Goal: Navigation & Orientation: Find specific page/section

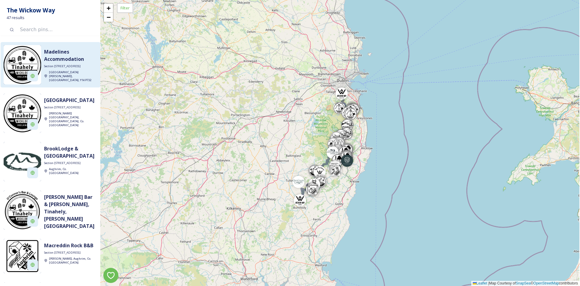
click at [66, 68] on span "Section [STREET_ADDRESS]" at bounding box center [62, 66] width 37 height 4
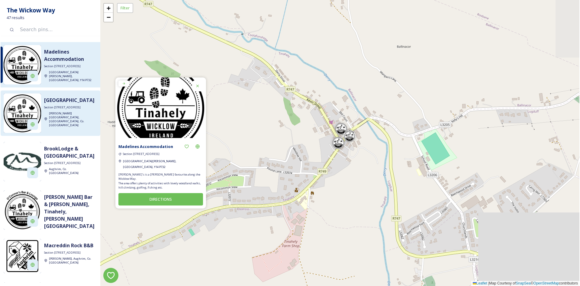
drag, startPoint x: 57, startPoint y: 133, endPoint x: 58, endPoint y: 129, distance: 4.4
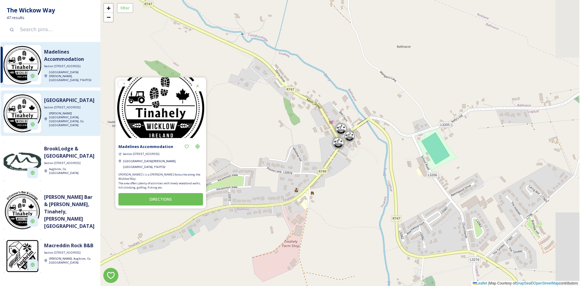
click at [57, 133] on div "Madelines Accommodation Section [GEOGRAPHIC_DATA][PERSON_NAME] Section [GEOGRAP…" at bounding box center [51, 162] width 100 height 240
click at [60, 124] on div "[GEOGRAPHIC_DATA] Section [STREET_ADDRESS][PERSON_NAME] [GEOGRAPHIC_DATA]" at bounding box center [69, 112] width 56 height 39
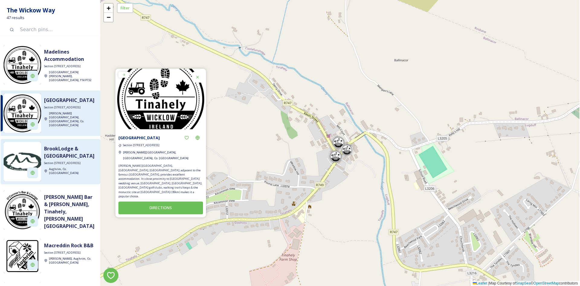
click at [50, 173] on div "BrookLodge & Macreddin Village Section 5 Wicklow Way Aughrim, Co. [GEOGRAPHIC_D…" at bounding box center [69, 161] width 56 height 39
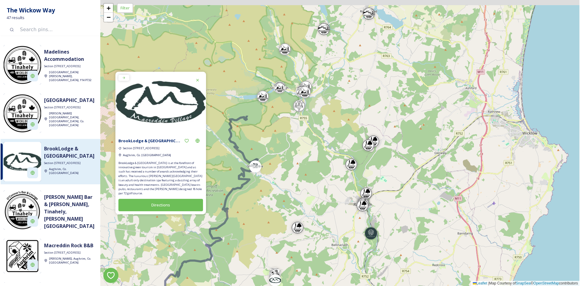
drag, startPoint x: 371, startPoint y: 86, endPoint x: 327, endPoint y: 230, distance: 151.0
click at [327, 230] on div "+ − Leaflet | Map Courtesy of SnapSea © OpenStreetMap contributors" at bounding box center [339, 143] width 479 height 286
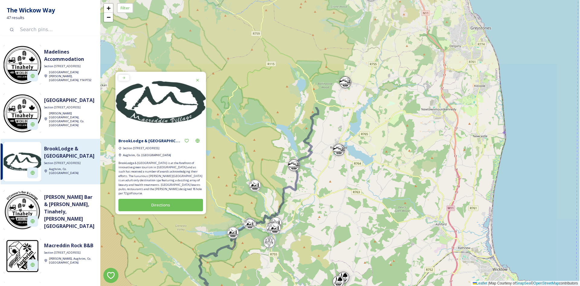
drag, startPoint x: 347, startPoint y: 117, endPoint x: 313, endPoint y: 275, distance: 161.2
click at [313, 275] on div "+ − Leaflet | Map Courtesy of SnapSea © OpenStreetMap contributors" at bounding box center [339, 143] width 479 height 286
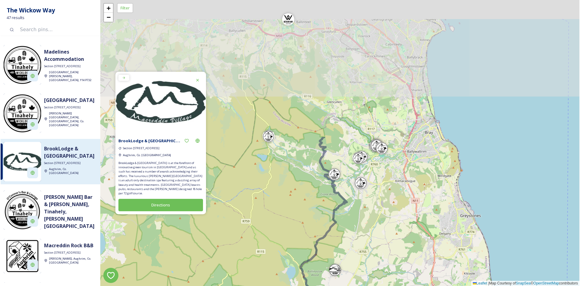
drag, startPoint x: 387, startPoint y: 120, endPoint x: 382, endPoint y: 290, distance: 170.9
click at [382, 285] on html "The Wickow Way 47 results Madelines Accommodation Section [GEOGRAPHIC_DATA][PER…" at bounding box center [290, 143] width 580 height 286
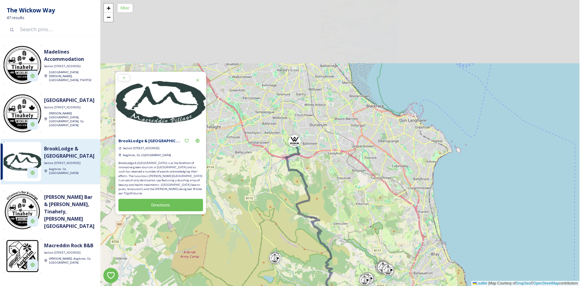
drag, startPoint x: 368, startPoint y: 111, endPoint x: 376, endPoint y: 256, distance: 145.3
click at [376, 256] on div "+ − Leaflet | Map Courtesy of SnapSea © OpenStreetMap contributors" at bounding box center [339, 143] width 479 height 286
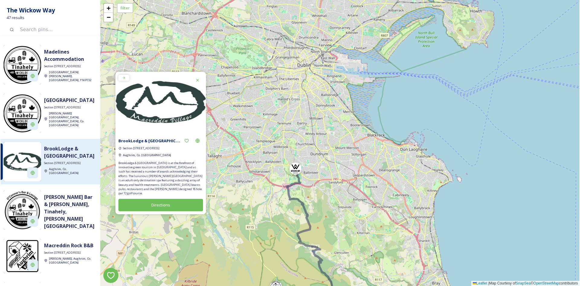
click at [301, 171] on div at bounding box center [296, 168] width 12 height 12
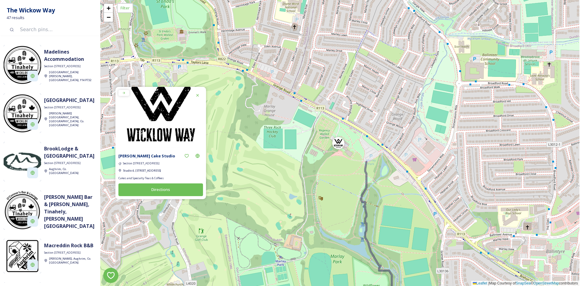
drag, startPoint x: 345, startPoint y: 213, endPoint x: 309, endPoint y: 83, distance: 135.5
click at [309, 85] on div "+ − Leaflet | Map Courtesy of SnapSea © OpenStreetMap contributors" at bounding box center [339, 143] width 479 height 286
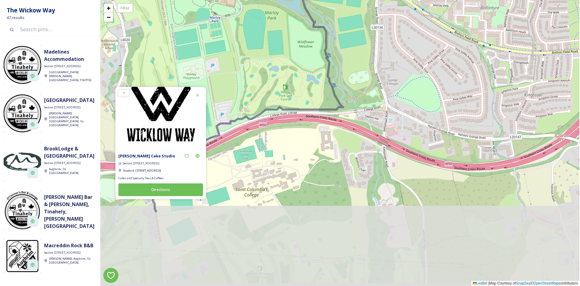
drag, startPoint x: 330, startPoint y: 184, endPoint x: 304, endPoint y: 82, distance: 105.8
click at [304, 82] on div "+ − Leaflet | Map Courtesy of SnapSea © OpenStreetMap contributors" at bounding box center [339, 143] width 479 height 286
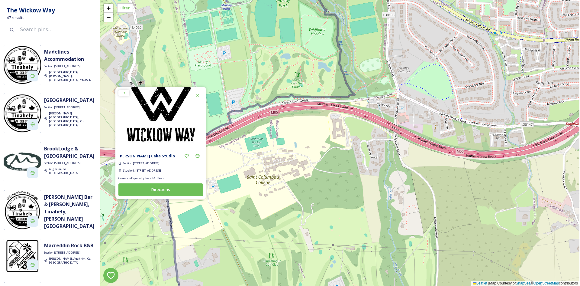
drag, startPoint x: 302, startPoint y: 179, endPoint x: 409, endPoint y: 133, distance: 116.0
click at [397, 136] on div "+ − Leaflet | Map Courtesy of SnapSea © OpenStreetMap contributors" at bounding box center [339, 143] width 479 height 286
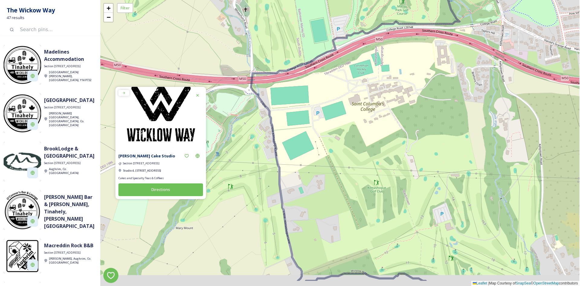
drag, startPoint x: 379, startPoint y: 184, endPoint x: 361, endPoint y: 63, distance: 121.7
click at [361, 69] on div "+ − Leaflet | Map Courtesy of SnapSea © OpenStreetMap contributors" at bounding box center [339, 143] width 479 height 286
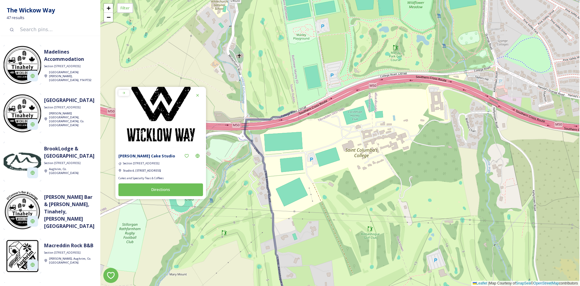
drag, startPoint x: 360, startPoint y: 143, endPoint x: 370, endPoint y: 287, distance: 144.2
click at [370, 285] on html "The Wickow Way 47 results Madelines Accommodation Section [GEOGRAPHIC_DATA][PER…" at bounding box center [290, 143] width 580 height 286
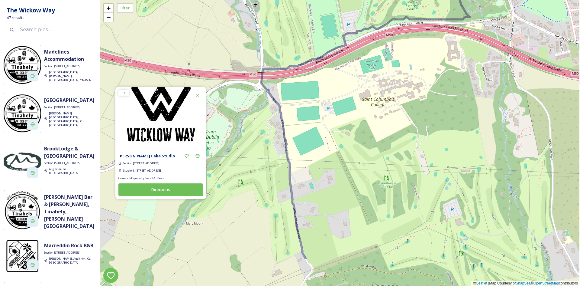
drag, startPoint x: 394, startPoint y: 99, endPoint x: 410, endPoint y: 42, distance: 58.7
click at [410, 42] on div "+ − Leaflet | Map Courtesy of SnapSea © OpenStreetMap contributors" at bounding box center [339, 143] width 479 height 286
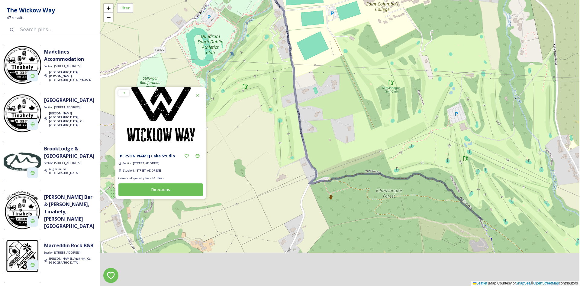
drag, startPoint x: 305, startPoint y: 153, endPoint x: 309, endPoint y: 55, distance: 98.3
click at [309, 55] on div "+ − Leaflet | Map Courtesy of SnapSea © OpenStreetMap contributors" at bounding box center [339, 143] width 479 height 286
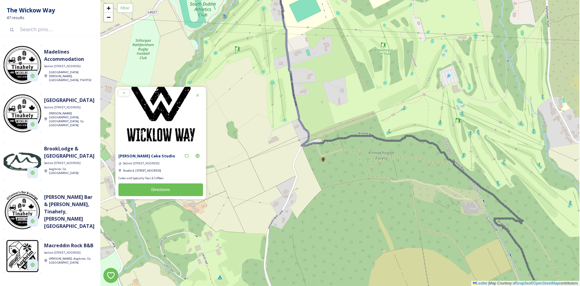
drag, startPoint x: 368, startPoint y: 104, endPoint x: 363, endPoint y: 70, distance: 34.2
click at [363, 70] on div "+ − Leaflet | Map Courtesy of SnapSea © OpenStreetMap contributors" at bounding box center [339, 143] width 479 height 286
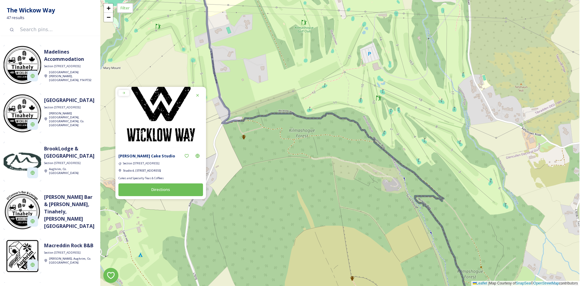
drag, startPoint x: 331, startPoint y: 90, endPoint x: 250, endPoint y: 67, distance: 84.2
click at [250, 67] on div "+ − Leaflet | Map Courtesy of SnapSea © OpenStreetMap contributors" at bounding box center [339, 143] width 479 height 286
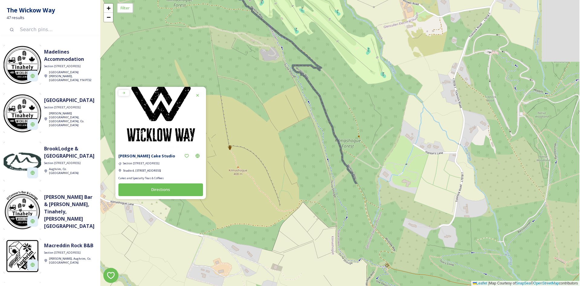
drag, startPoint x: 405, startPoint y: 206, endPoint x: 286, endPoint y: 79, distance: 174.1
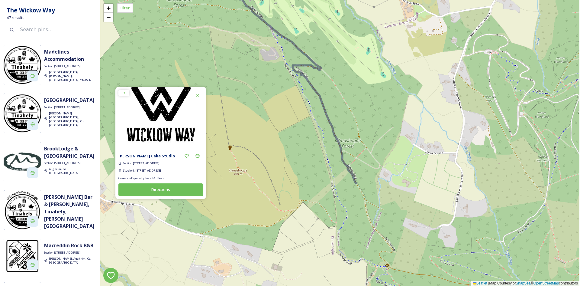
click at [286, 79] on div "+ − Leaflet | Map Courtesy of SnapSea © OpenStreetMap contributors" at bounding box center [339, 143] width 479 height 286
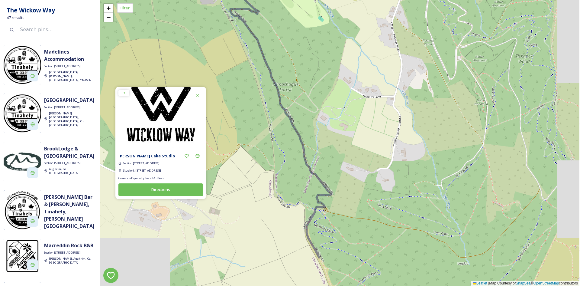
drag, startPoint x: 387, startPoint y: 144, endPoint x: 318, endPoint y: 83, distance: 92.1
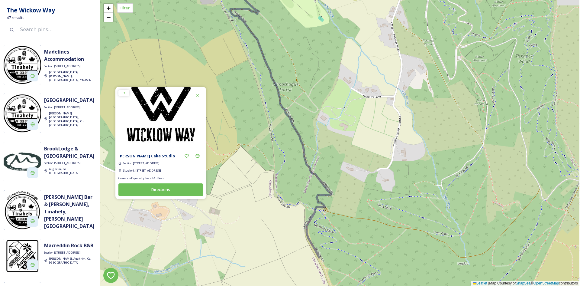
click at [318, 83] on div "+ − Leaflet | Map Courtesy of SnapSea © OpenStreetMap contributors" at bounding box center [339, 143] width 479 height 286
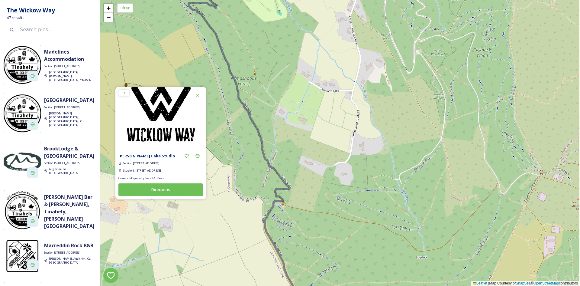
drag, startPoint x: 400, startPoint y: 230, endPoint x: 365, endPoint y: 228, distance: 35.1
click at [365, 228] on div "+ − Leaflet | Map Courtesy of SnapSea © OpenStreetMap contributors" at bounding box center [339, 143] width 479 height 286
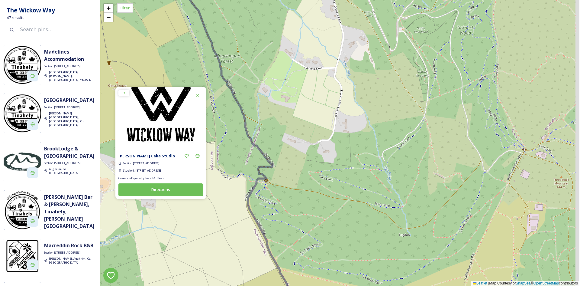
drag, startPoint x: 329, startPoint y: 188, endPoint x: 309, endPoint y: 164, distance: 32.0
click at [309, 164] on div "+ − Leaflet | Map Courtesy of SnapSea © OpenStreetMap contributors" at bounding box center [339, 143] width 479 height 286
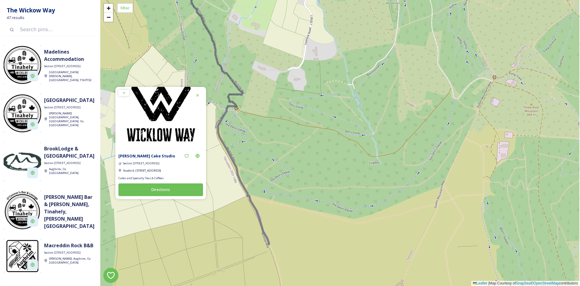
drag, startPoint x: 377, startPoint y: 234, endPoint x: 350, endPoint y: 165, distance: 74.3
click at [350, 165] on div "+ − Leaflet | Map Courtesy of SnapSea © OpenStreetMap contributors" at bounding box center [339, 143] width 479 height 286
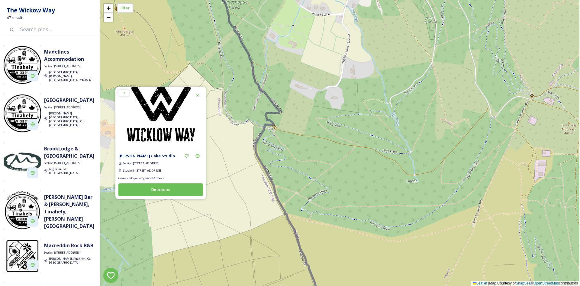
drag, startPoint x: 313, startPoint y: 204, endPoint x: 350, endPoint y: 222, distance: 41.8
click at [350, 222] on div "+ − Leaflet | Map Courtesy of SnapSea © OpenStreetMap contributors" at bounding box center [339, 143] width 479 height 286
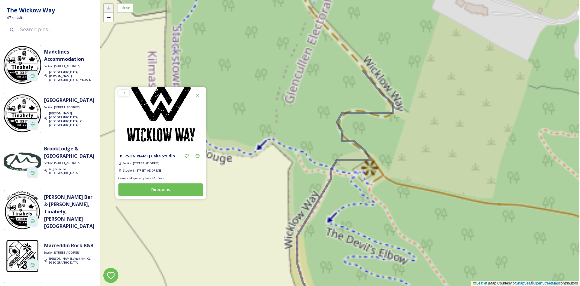
drag, startPoint x: 362, startPoint y: 101, endPoint x: 349, endPoint y: 199, distance: 99.0
click at [349, 199] on div "+ − Leaflet | Map Courtesy of SnapSea © OpenStreetMap contributors" at bounding box center [339, 143] width 479 height 286
click at [372, 170] on div "+ − Leaflet | Map Courtesy of SnapSea © OpenStreetMap contributors" at bounding box center [339, 143] width 479 height 286
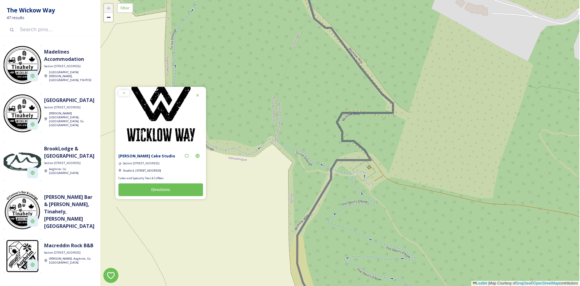
click at [374, 170] on div "+ − Leaflet | Map Courtesy of SnapSea © OpenStreetMap contributors" at bounding box center [339, 143] width 479 height 286
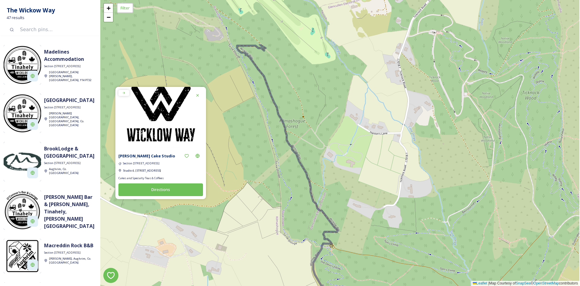
drag, startPoint x: 434, startPoint y: 135, endPoint x: 384, endPoint y: 206, distance: 86.5
click at [384, 206] on div "+ − Leaflet | Map Courtesy of SnapSea © OpenStreetMap contributors" at bounding box center [339, 143] width 479 height 286
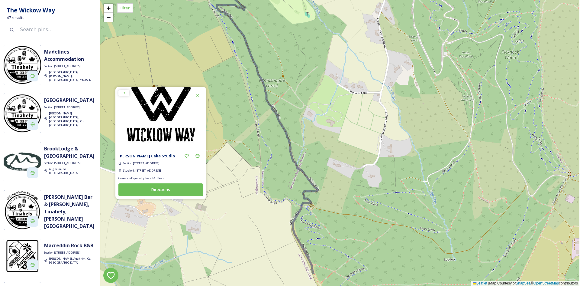
drag, startPoint x: 405, startPoint y: 225, endPoint x: 385, endPoint y: 184, distance: 45.4
click at [385, 184] on div "+ − Leaflet | Map Courtesy of SnapSea © OpenStreetMap contributors" at bounding box center [339, 143] width 479 height 286
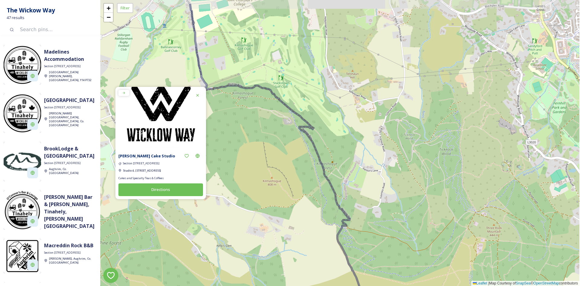
drag, startPoint x: 400, startPoint y: 133, endPoint x: 400, endPoint y: 165, distance: 32.0
click at [400, 165] on div "+ − Leaflet | Map Courtesy of SnapSea © OpenStreetMap contributors" at bounding box center [339, 143] width 479 height 286
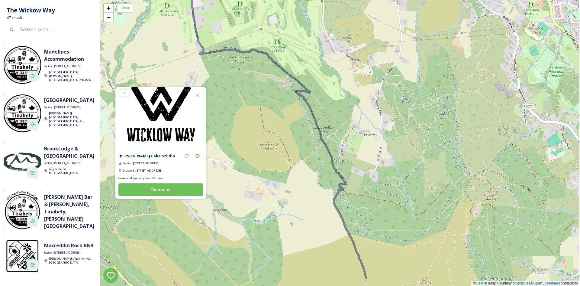
drag, startPoint x: 408, startPoint y: 199, endPoint x: 405, endPoint y: 163, distance: 36.1
click at [405, 163] on div "+ − Leaflet | Map Courtesy of SnapSea © OpenStreetMap contributors" at bounding box center [339, 143] width 479 height 286
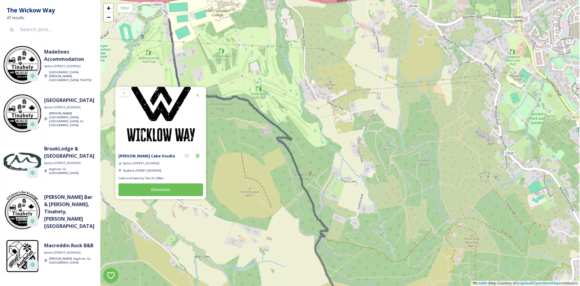
drag, startPoint x: 405, startPoint y: 163, endPoint x: 386, endPoint y: 210, distance: 50.5
click at [386, 210] on div "+ − Leaflet | Map Courtesy of SnapSea © OpenStreetMap contributors" at bounding box center [339, 143] width 479 height 286
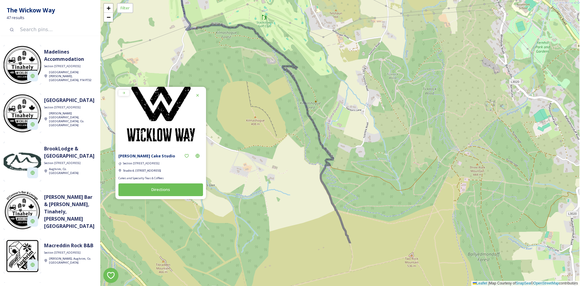
drag, startPoint x: 389, startPoint y: 235, endPoint x: 395, endPoint y: 161, distance: 73.6
click at [395, 161] on div "+ − Leaflet | Map Courtesy of SnapSea © OpenStreetMap contributors" at bounding box center [339, 143] width 479 height 286
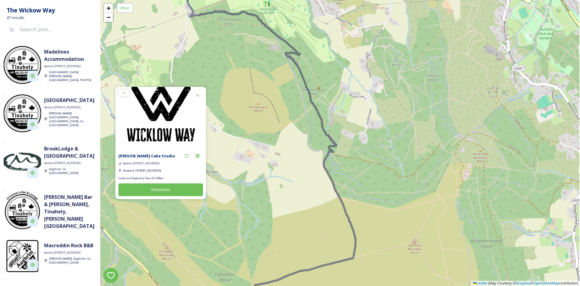
drag, startPoint x: 369, startPoint y: 182, endPoint x: 372, endPoint y: 171, distance: 11.6
click at [372, 171] on div "+ − Leaflet | Map Courtesy of SnapSea © OpenStreetMap contributors" at bounding box center [339, 143] width 479 height 286
click at [111, 5] on span "+" at bounding box center [109, 8] width 4 height 8
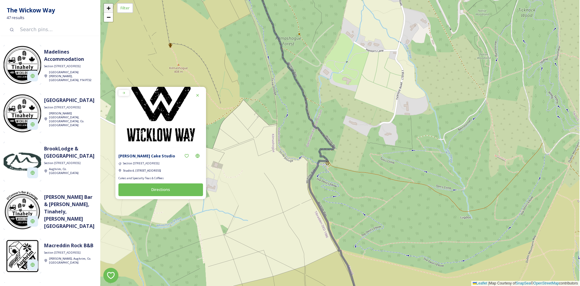
click at [111, 5] on span "+" at bounding box center [109, 8] width 4 height 8
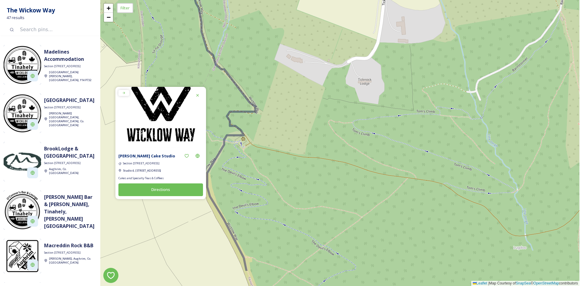
drag, startPoint x: 336, startPoint y: 197, endPoint x: 264, endPoint y: 156, distance: 83.3
click at [264, 156] on div "+ − Leaflet | Map Courtesy of SnapSea © OpenStreetMap contributors" at bounding box center [339, 143] width 479 height 286
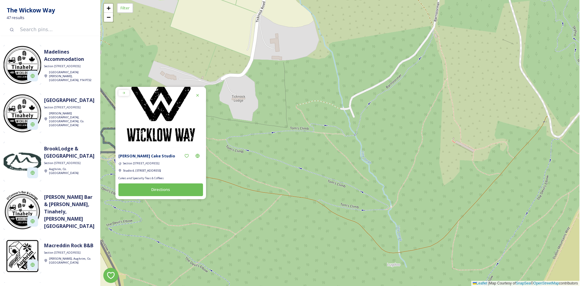
drag, startPoint x: 366, startPoint y: 208, endPoint x: 238, endPoint y: 223, distance: 128.7
click at [238, 223] on div "+ − Leaflet | Map Courtesy of SnapSea © OpenStreetMap contributors" at bounding box center [339, 143] width 479 height 286
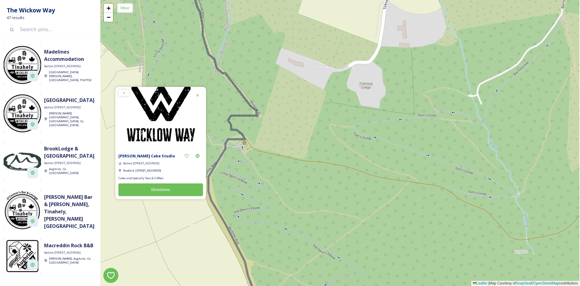
drag, startPoint x: 229, startPoint y: 147, endPoint x: 358, endPoint y: 133, distance: 130.1
click at [358, 133] on div "+ − Leaflet | Map Courtesy of SnapSea © OpenStreetMap contributors" at bounding box center [339, 143] width 479 height 286
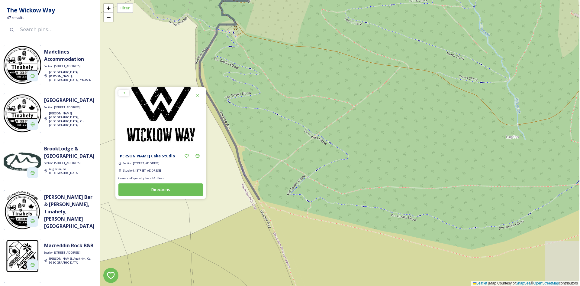
drag, startPoint x: 368, startPoint y: 200, endPoint x: 336, endPoint y: 71, distance: 132.8
click at [336, 71] on div "+ − Leaflet | Map Courtesy of SnapSea © OpenStreetMap contributors" at bounding box center [339, 143] width 479 height 286
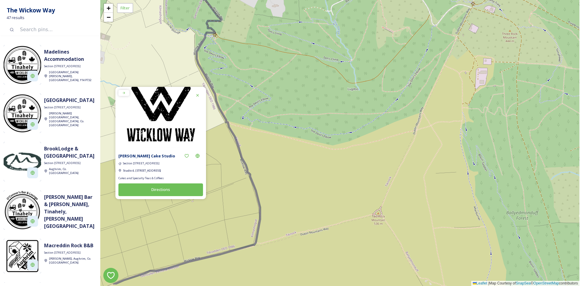
drag, startPoint x: 423, startPoint y: 109, endPoint x: 343, endPoint y: 79, distance: 85.0
click at [343, 79] on div "+ − Leaflet | Map Courtesy of SnapSea © OpenStreetMap contributors" at bounding box center [339, 143] width 479 height 286
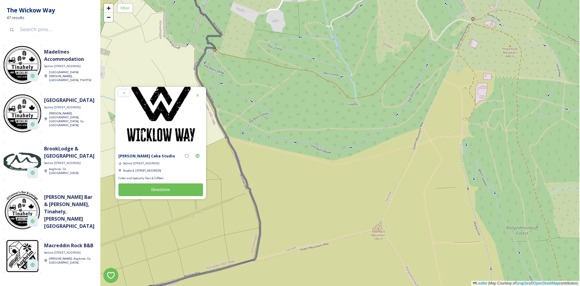
drag, startPoint x: 344, startPoint y: 114, endPoint x: 370, endPoint y: 214, distance: 103.1
click at [344, 115] on div "+ − Leaflet | Map Courtesy of SnapSea © OpenStreetMap contributors" at bounding box center [339, 143] width 479 height 286
click at [384, 229] on div "+ − Leaflet | Map Courtesy of SnapSea © OpenStreetMap contributors" at bounding box center [339, 143] width 479 height 286
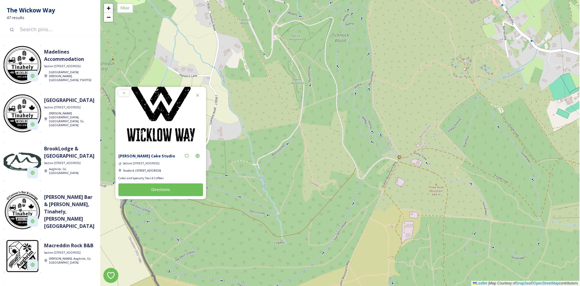
drag, startPoint x: 429, startPoint y: 89, endPoint x: 354, endPoint y: 229, distance: 158.2
click at [354, 229] on div "+ − Leaflet | Map Courtesy of SnapSea © OpenStreetMap contributors" at bounding box center [339, 143] width 479 height 286
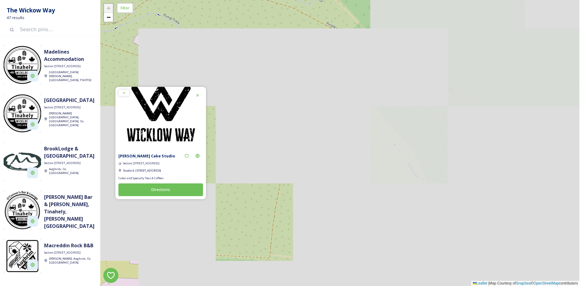
drag, startPoint x: 538, startPoint y: 212, endPoint x: 294, endPoint y: 190, distance: 244.9
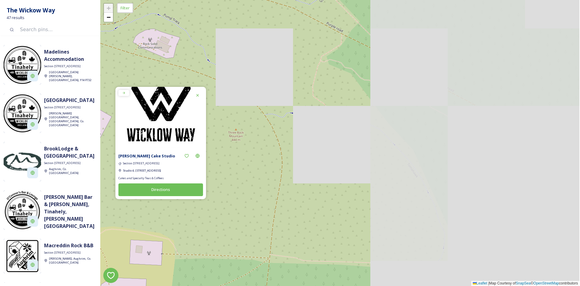
click at [294, 190] on div "+ − Leaflet | Map Courtesy of SnapSea © OpenStreetMap contributors" at bounding box center [339, 143] width 479 height 286
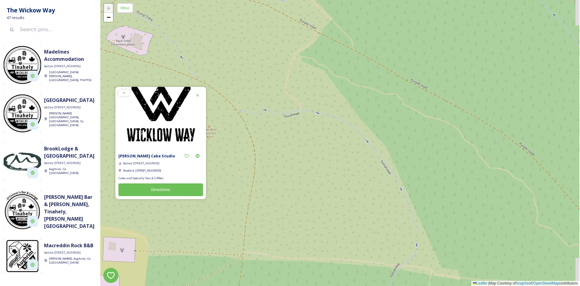
click at [112, 22] on div "+ −" at bounding box center [108, 12] width 10 height 19
click at [111, 20] on span "−" at bounding box center [109, 17] width 4 height 8
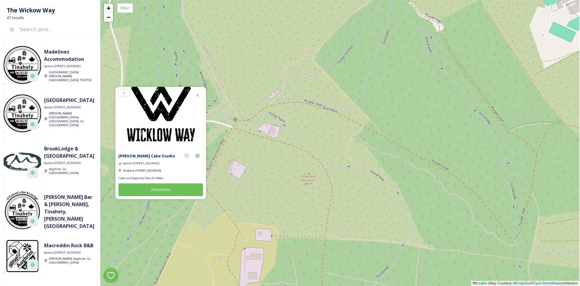
drag, startPoint x: 335, startPoint y: 110, endPoint x: 370, endPoint y: 148, distance: 51.8
click at [370, 148] on div "+ − Leaflet | Map Courtesy of SnapSea © OpenStreetMap contributors" at bounding box center [339, 143] width 479 height 286
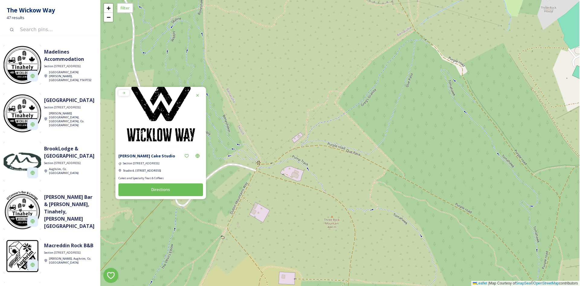
drag, startPoint x: 415, startPoint y: 37, endPoint x: 456, endPoint y: 60, distance: 47.5
click at [456, 60] on div "+ − Leaflet | Map Courtesy of SnapSea © OpenStreetMap contributors" at bounding box center [339, 143] width 479 height 286
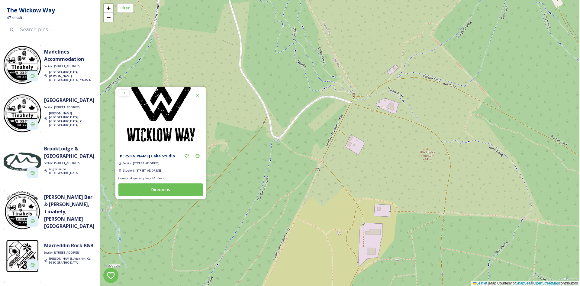
drag, startPoint x: 280, startPoint y: 134, endPoint x: 361, endPoint y: 101, distance: 87.6
click at [358, 86] on div "+ − Leaflet | Map Courtesy of SnapSea © OpenStreetMap contributors" at bounding box center [339, 143] width 479 height 286
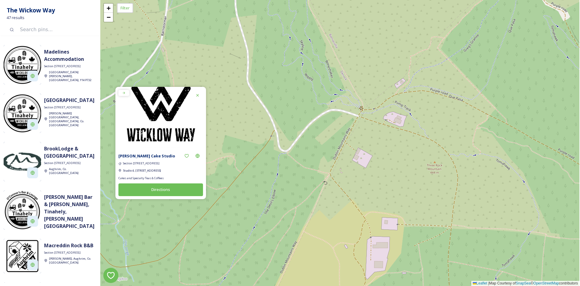
drag, startPoint x: 358, startPoint y: 147, endPoint x: 365, endPoint y: 160, distance: 14.5
click at [365, 160] on div "+ − Leaflet | Map Courtesy of SnapSea © OpenStreetMap contributors" at bounding box center [339, 143] width 479 height 286
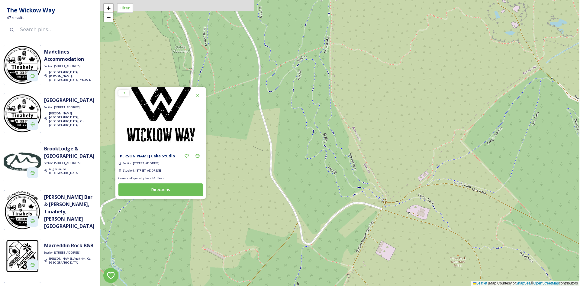
drag, startPoint x: 354, startPoint y: 111, endPoint x: 377, endPoint y: 204, distance: 96.0
click at [377, 204] on div "+ − Leaflet | Map Courtesy of SnapSea © OpenStreetMap contributors" at bounding box center [339, 143] width 479 height 286
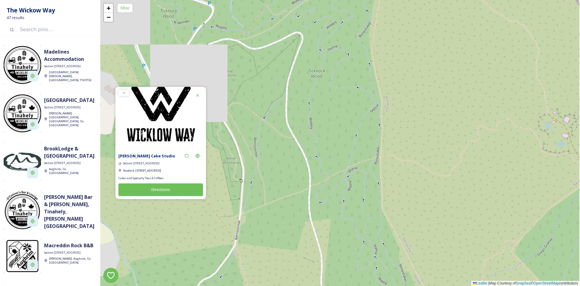
drag, startPoint x: 288, startPoint y: 158, endPoint x: 313, endPoint y: 162, distance: 24.6
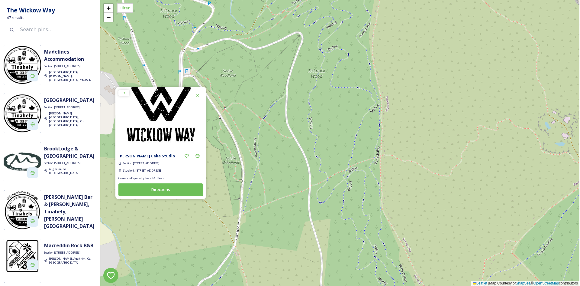
click at [339, 268] on div "+ − Leaflet | Map Courtesy of SnapSea © OpenStreetMap contributors" at bounding box center [339, 143] width 479 height 286
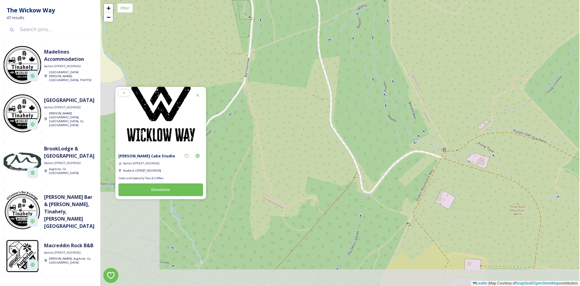
drag, startPoint x: 297, startPoint y: 206, endPoint x: 304, endPoint y: 35, distance: 171.2
click at [304, 36] on div "+ − Leaflet | Map Courtesy of SnapSea © OpenStreetMap contributors" at bounding box center [339, 143] width 479 height 286
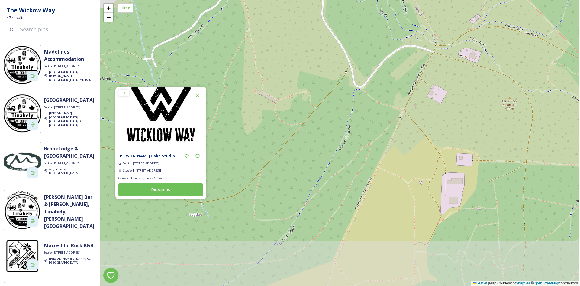
drag, startPoint x: 394, startPoint y: 189, endPoint x: 384, endPoint y: 88, distance: 102.0
click at [384, 88] on div "+ − Leaflet | Map Courtesy of SnapSea © OpenStreetMap contributors" at bounding box center [339, 143] width 479 height 286
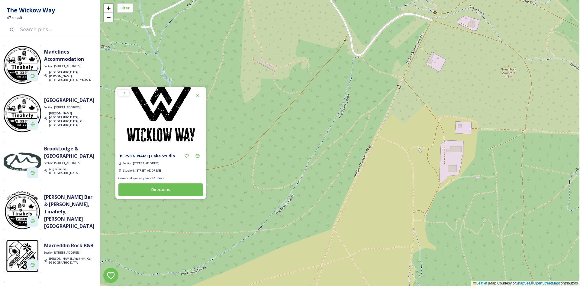
drag, startPoint x: 429, startPoint y: 115, endPoint x: 431, endPoint y: 57, distance: 57.2
click at [431, 57] on div "+ − Leaflet | Map Courtesy of SnapSea © OpenStreetMap contributors" at bounding box center [339, 143] width 479 height 286
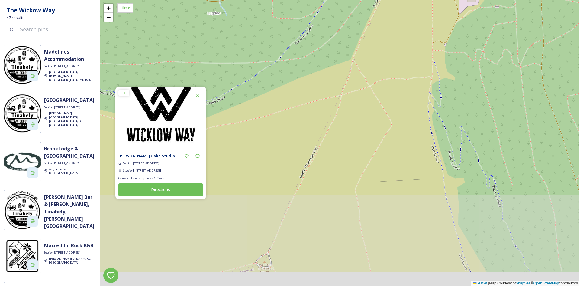
drag, startPoint x: 332, startPoint y: 225, endPoint x: 353, endPoint y: 76, distance: 149.6
click at [353, 77] on div "+ − Leaflet | Map Courtesy of SnapSea © OpenStreetMap contributors" at bounding box center [339, 143] width 479 height 286
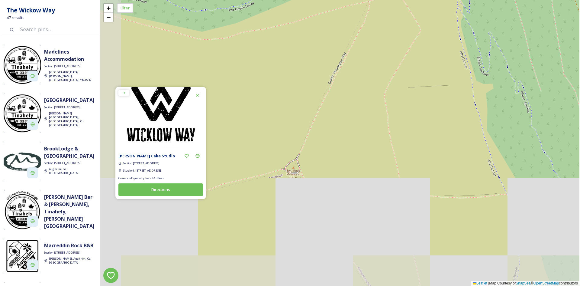
drag, startPoint x: 299, startPoint y: 199, endPoint x: 328, endPoint y: 114, distance: 89.4
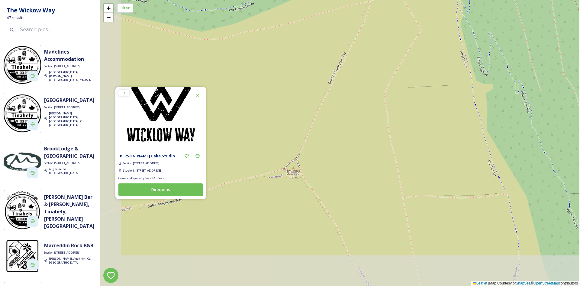
click at [328, 114] on div "+ − Leaflet | Map Courtesy of SnapSea © OpenStreetMap contributors" at bounding box center [339, 143] width 479 height 286
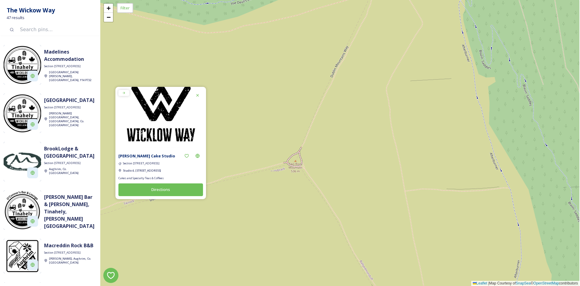
click at [114, 22] on div "+ −" at bounding box center [108, 12] width 10 height 19
click at [113, 18] on link "−" at bounding box center [108, 17] width 9 height 9
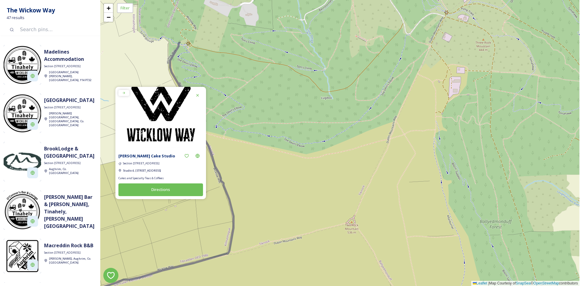
drag, startPoint x: 239, startPoint y: 71, endPoint x: 274, endPoint y: 141, distance: 78.8
click at [274, 141] on div "+ − Leaflet | Map Courtesy of SnapSea © OpenStreetMap contributors" at bounding box center [339, 143] width 479 height 286
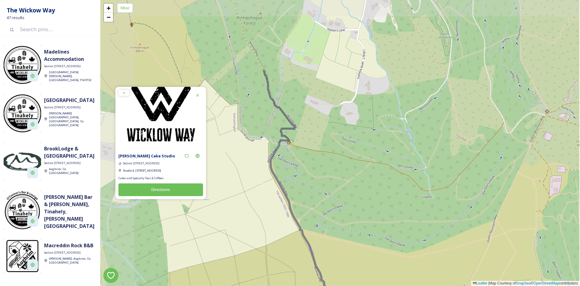
drag, startPoint x: 335, startPoint y: 152, endPoint x: 426, endPoint y: 239, distance: 125.7
click at [436, 253] on div "+ − Leaflet | Map Courtesy of SnapSea © OpenStreetMap contributors" at bounding box center [339, 143] width 479 height 286
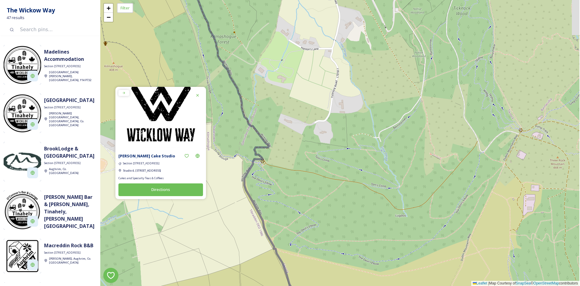
drag, startPoint x: 339, startPoint y: 105, endPoint x: 297, endPoint y: 123, distance: 45.9
click at [297, 123] on div "+ − Leaflet | Map Courtesy of SnapSea © OpenStreetMap contributors" at bounding box center [339, 143] width 479 height 286
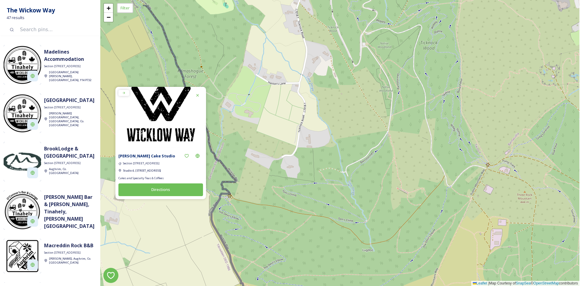
drag, startPoint x: 494, startPoint y: 143, endPoint x: 477, endPoint y: 176, distance: 36.9
click at [477, 176] on div "+ − Leaflet | Map Courtesy of SnapSea © OpenStreetMap contributors" at bounding box center [339, 143] width 479 height 286
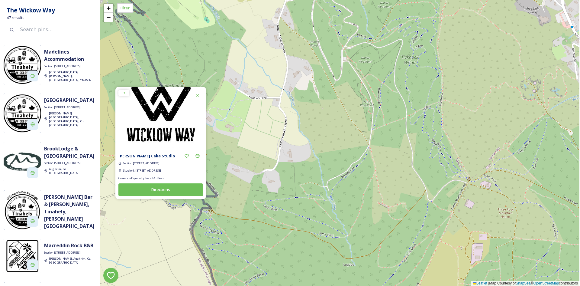
drag, startPoint x: 476, startPoint y: 175, endPoint x: 457, endPoint y: 190, distance: 23.9
click at [457, 190] on div "+ − Leaflet | Map Courtesy of SnapSea © OpenStreetMap contributors" at bounding box center [339, 143] width 479 height 286
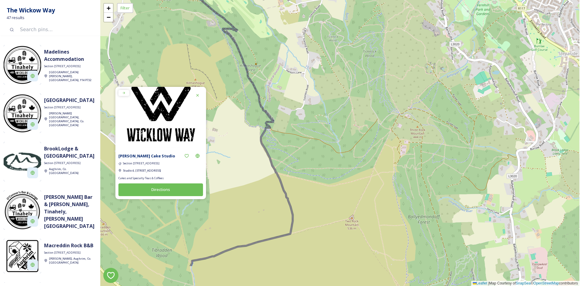
drag, startPoint x: 271, startPoint y: 190, endPoint x: 289, endPoint y: 115, distance: 76.8
click at [289, 116] on div "+ − Leaflet | Map Courtesy of SnapSea © OpenStreetMap contributors" at bounding box center [339, 143] width 479 height 286
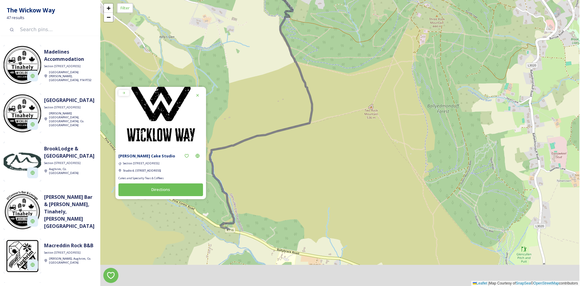
drag, startPoint x: 281, startPoint y: 214, endPoint x: 297, endPoint y: 120, distance: 95.1
click at [297, 120] on div "+ − Leaflet | Map Courtesy of SnapSea © OpenStreetMap contributors" at bounding box center [339, 143] width 479 height 286
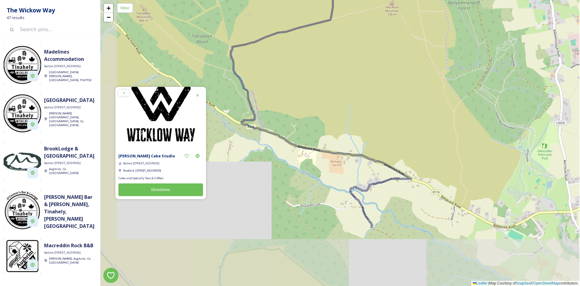
drag, startPoint x: 242, startPoint y: 210, endPoint x: 261, endPoint y: 124, distance: 88.4
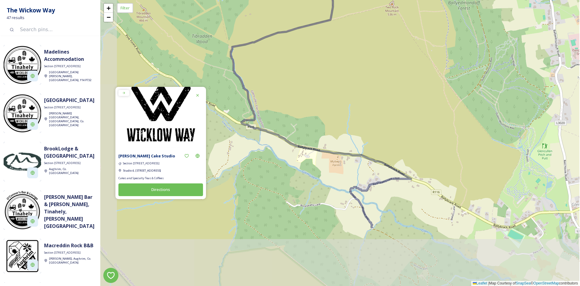
click at [261, 124] on div "+ − Leaflet | Map Courtesy of SnapSea © OpenStreetMap contributors" at bounding box center [339, 143] width 479 height 286
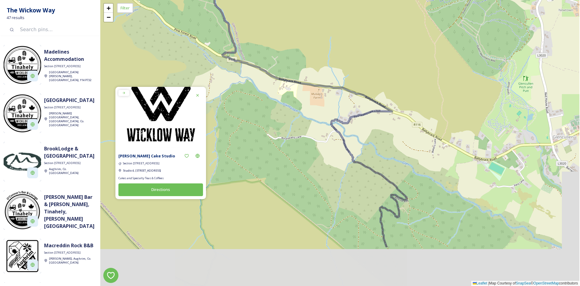
drag, startPoint x: 392, startPoint y: 226, endPoint x: 358, endPoint y: 123, distance: 108.2
click at [358, 123] on div "+ − Leaflet | Map Courtesy of SnapSea © OpenStreetMap contributors" at bounding box center [339, 143] width 479 height 286
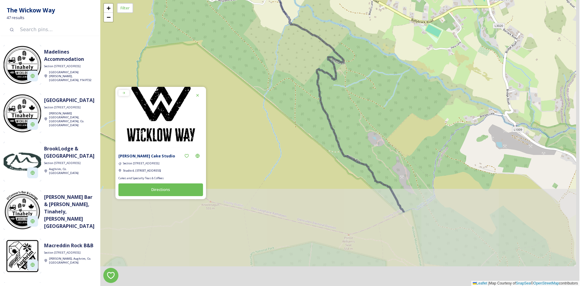
drag, startPoint x: 392, startPoint y: 219, endPoint x: 342, endPoint y: 112, distance: 117.2
click at [342, 113] on div "+ − Leaflet | Map Courtesy of SnapSea © OpenStreetMap contributors" at bounding box center [339, 143] width 479 height 286
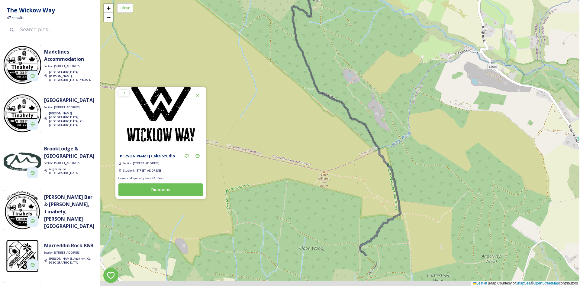
drag, startPoint x: 381, startPoint y: 156, endPoint x: 357, endPoint y: 92, distance: 68.3
click at [357, 94] on div "+ − Leaflet | Map Courtesy of SnapSea © OpenStreetMap contributors" at bounding box center [339, 143] width 479 height 286
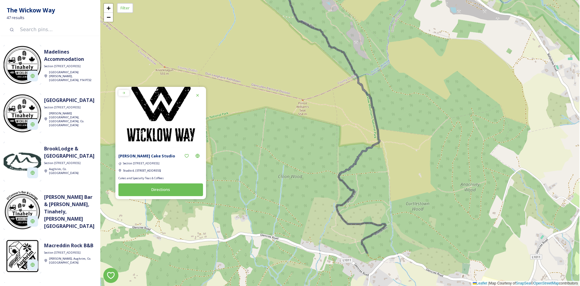
drag, startPoint x: 429, startPoint y: 190, endPoint x: 409, endPoint y: 120, distance: 73.0
click at [409, 121] on div "+ − Leaflet | Map Courtesy of SnapSea © OpenStreetMap contributors" at bounding box center [339, 143] width 479 height 286
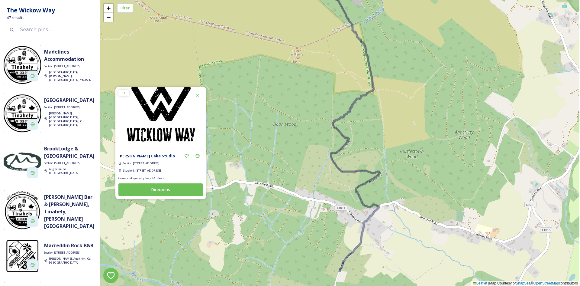
drag, startPoint x: 400, startPoint y: 185, endPoint x: 396, endPoint y: 134, distance: 50.4
click at [396, 136] on div "+ − Leaflet | Map Courtesy of SnapSea © OpenStreetMap contributors" at bounding box center [339, 143] width 479 height 286
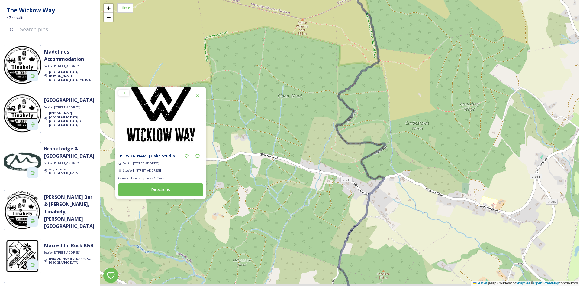
drag, startPoint x: 375, startPoint y: 231, endPoint x: 390, endPoint y: 147, distance: 85.0
click at [390, 149] on div "+ − Leaflet | Map Courtesy of SnapSea © OpenStreetMap contributors" at bounding box center [339, 143] width 479 height 286
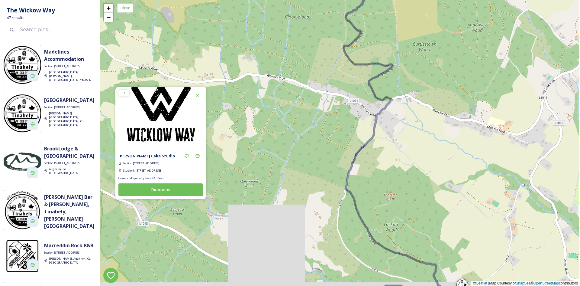
drag, startPoint x: 388, startPoint y: 198, endPoint x: 382, endPoint y: 129, distance: 69.2
click at [383, 134] on div "+ − Leaflet | Map Courtesy of SnapSea © OpenStreetMap contributors" at bounding box center [339, 143] width 479 height 286
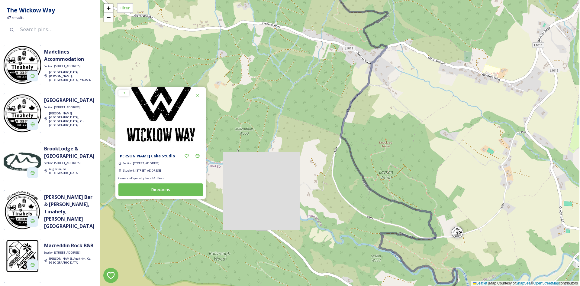
drag, startPoint x: 414, startPoint y: 185, endPoint x: 400, endPoint y: 123, distance: 63.7
click at [400, 123] on div "+ − Leaflet | Map Courtesy of SnapSea © OpenStreetMap contributors" at bounding box center [339, 143] width 479 height 286
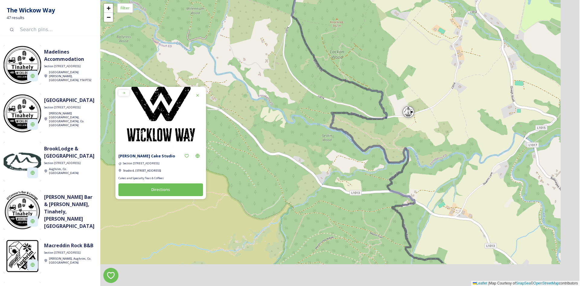
drag, startPoint x: 397, startPoint y: 223, endPoint x: 324, endPoint y: 103, distance: 141.1
click at [326, 107] on div "+ − Leaflet | Map Courtesy of SnapSea © OpenStreetMap contributors" at bounding box center [339, 143] width 479 height 286
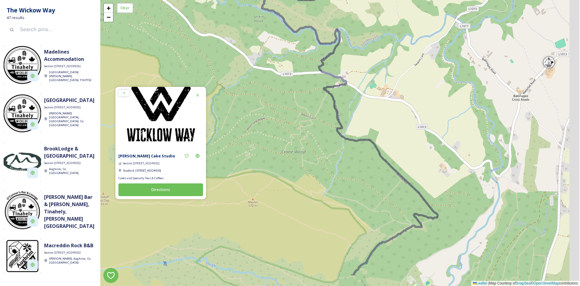
drag, startPoint x: 407, startPoint y: 177, endPoint x: 362, endPoint y: 90, distance: 97.6
click at [366, 99] on div "+ − Leaflet | Map Courtesy of SnapSea © OpenStreetMap contributors" at bounding box center [339, 143] width 479 height 286
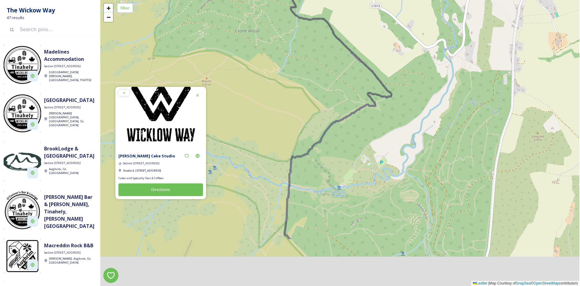
drag
click at [387, 94] on div "+ − Leaflet | Map Courtesy of SnapSea © OpenStreetMap contributors" at bounding box center [339, 143] width 479 height 286
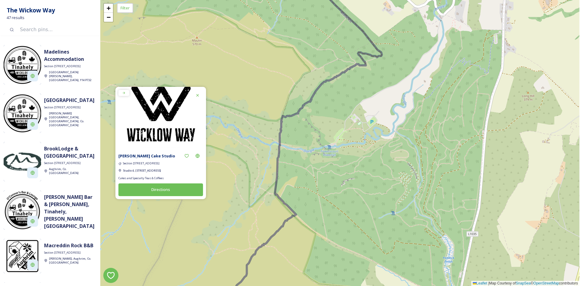
click at [370, 140] on div "+ − Leaflet | Map Courtesy of SnapSea © OpenStreetMap contributors" at bounding box center [339, 143] width 479 height 286
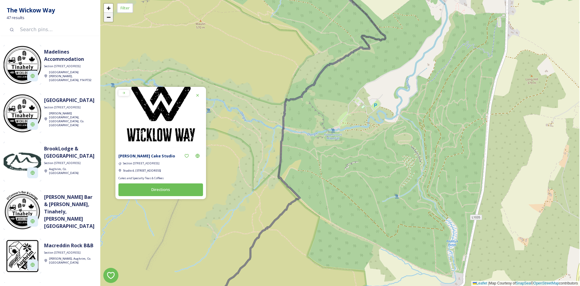
click at [113, 21] on link "−" at bounding box center [108, 17] width 9 height 9
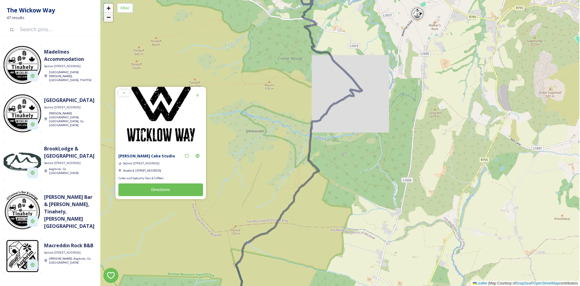
click at [113, 21] on link "−" at bounding box center [108, 17] width 9 height 9
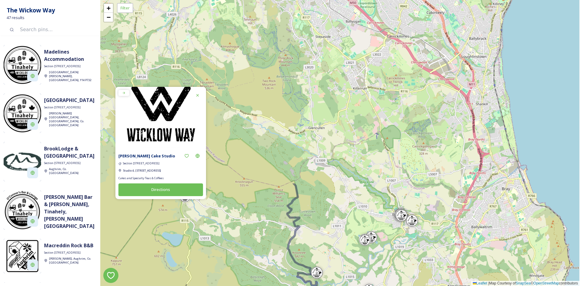
click at [407, 267] on div "+ − Leaflet | Map Courtesy of SnapSea © OpenStreetMap contributors" at bounding box center [339, 143] width 479 height 286
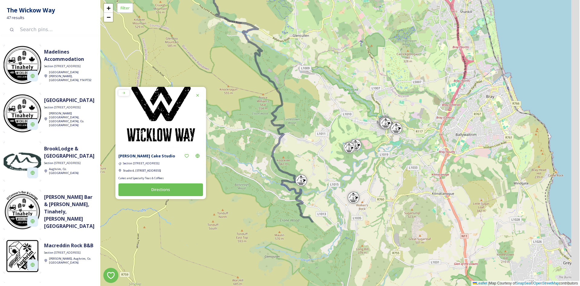
click at [363, 19] on div "+ − Leaflet | Map Courtesy of SnapSea © OpenStreetMap contributors" at bounding box center [339, 143] width 479 height 286
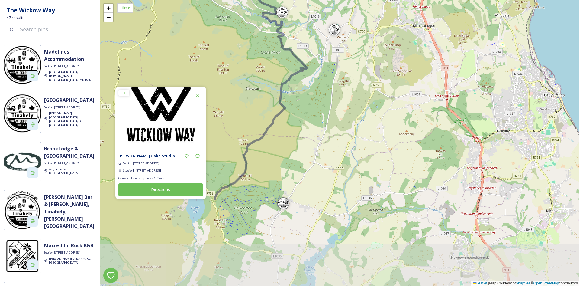
click at [394, 117] on div "+ − Leaflet | Map Courtesy of SnapSea © OpenStreetMap contributors" at bounding box center [339, 143] width 479 height 286
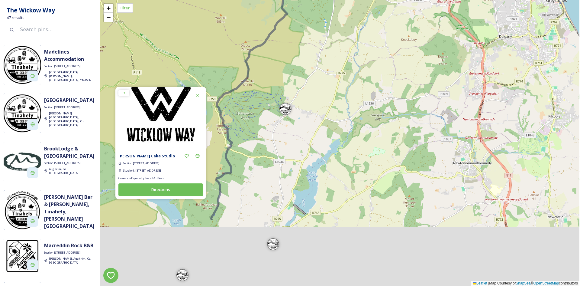
click at [392, 95] on div "+ − Leaflet | Map Courtesy of SnapSea © OpenStreetMap contributors" at bounding box center [339, 143] width 479 height 286
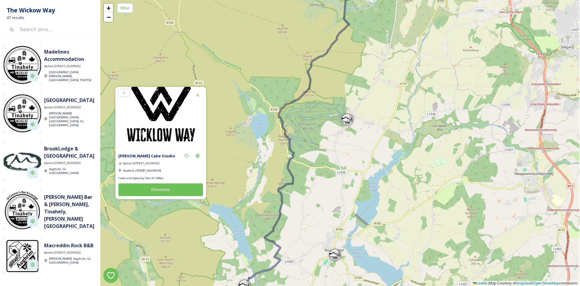
click at [397, 193] on div "+ − Leaflet | Map Courtesy of SnapSea © OpenStreetMap contributors" at bounding box center [339, 143] width 479 height 286
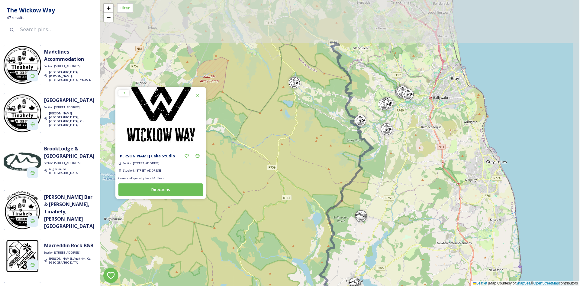
click at [410, 177] on div "+ − Leaflet | Map Courtesy of SnapSea © OpenStreetMap contributors" at bounding box center [339, 143] width 479 height 286
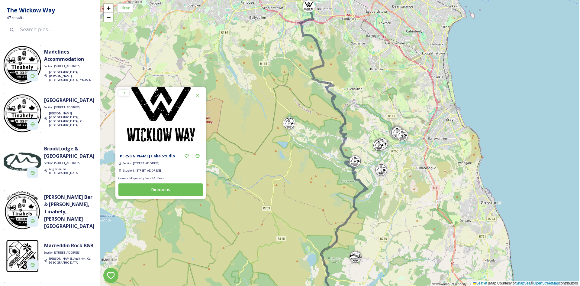
click at [352, 104] on div "+ − Leaflet | Map Courtesy of SnapSea © OpenStreetMap contributors" at bounding box center [339, 143] width 479 height 286
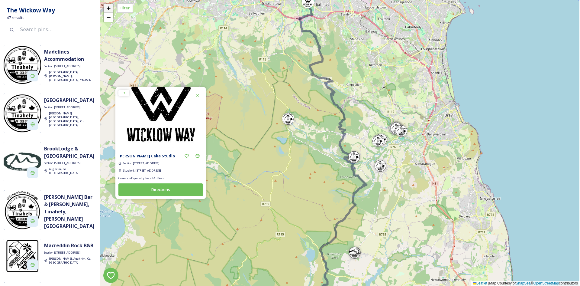
click at [111, 8] on span "+" at bounding box center [109, 8] width 4 height 8
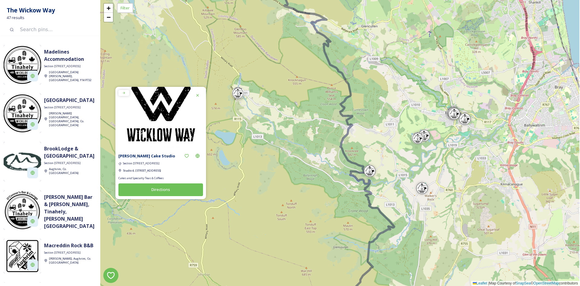
click at [242, 97] on div at bounding box center [238, 93] width 12 height 12
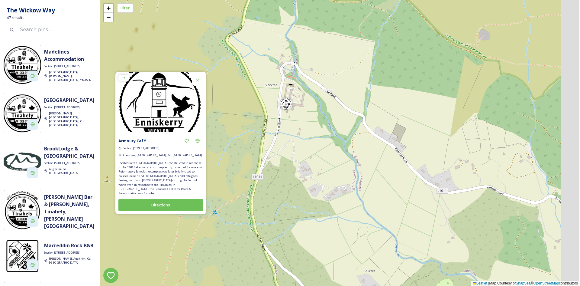
drag, startPoint x: 387, startPoint y: 170, endPoint x: 255, endPoint y: 82, distance: 159.4
click at [258, 84] on div "+ − Leaflet | Map Courtesy of SnapSea © OpenStreetMap contributors" at bounding box center [339, 143] width 479 height 286
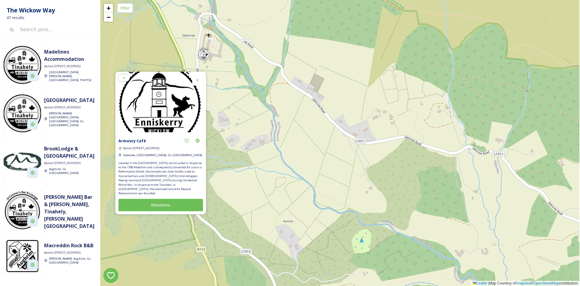
click at [199, 81] on icon at bounding box center [197, 80] width 2 height 2
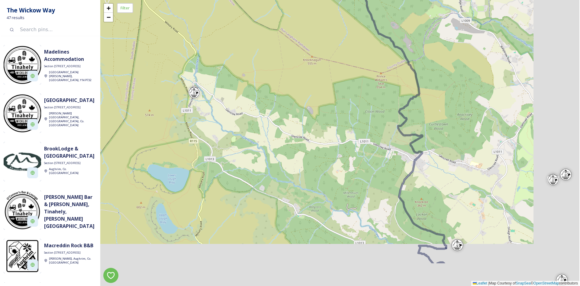
drag, startPoint x: 466, startPoint y: 148, endPoint x: 315, endPoint y: 91, distance: 161.3
click at [319, 91] on div "+ − Leaflet | Map Courtesy of SnapSea © OpenStreetMap contributors" at bounding box center [339, 143] width 479 height 286
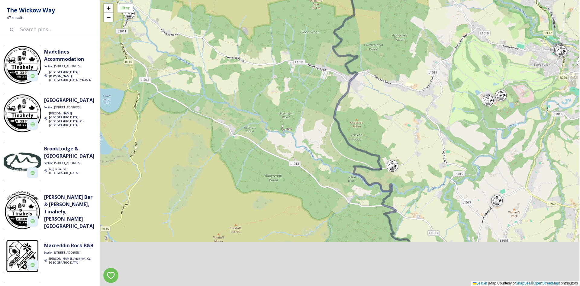
drag, startPoint x: 435, startPoint y: 196, endPoint x: 405, endPoint y: 122, distance: 78.9
click at [405, 122] on div "+ − Leaflet | Map Courtesy of SnapSea © OpenStreetMap contributors" at bounding box center [339, 143] width 479 height 286
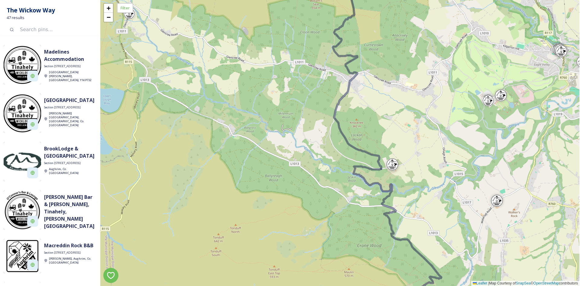
click at [395, 169] on div at bounding box center [393, 164] width 12 height 12
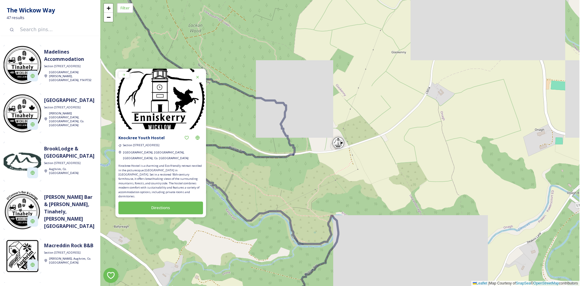
click at [199, 79] on icon at bounding box center [197, 77] width 5 height 5
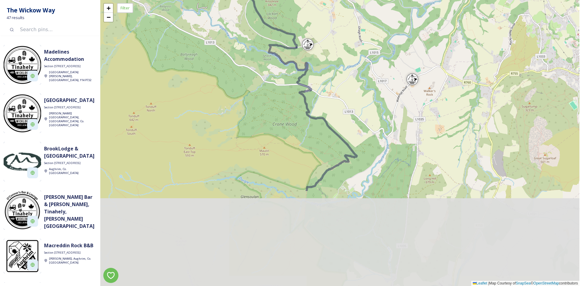
drag, startPoint x: 345, startPoint y: 191, endPoint x: 343, endPoint y: 64, distance: 127.0
click at [343, 64] on div "+ − Leaflet | Map Courtesy of SnapSea © OpenStreetMap contributors" at bounding box center [339, 143] width 479 height 286
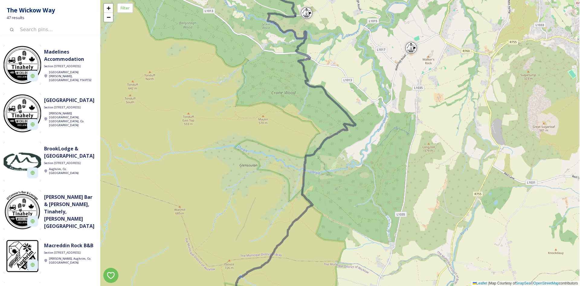
drag, startPoint x: 377, startPoint y: 161, endPoint x: 373, endPoint y: 76, distance: 85.3
click at [373, 76] on div "+ − Leaflet | Map Courtesy of SnapSea © OpenStreetMap contributors" at bounding box center [339, 143] width 479 height 286
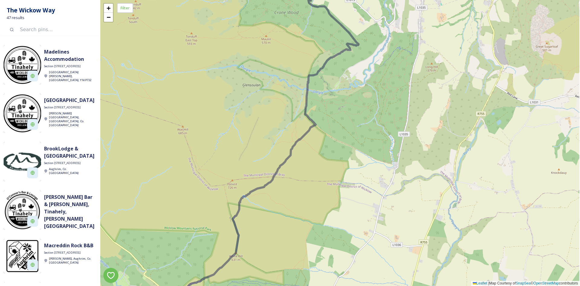
drag, startPoint x: 349, startPoint y: 148, endPoint x: 365, endPoint y: 87, distance: 63.0
click at [365, 88] on div "+ − Leaflet | Map Courtesy of SnapSea © OpenStreetMap contributors" at bounding box center [339, 143] width 479 height 286
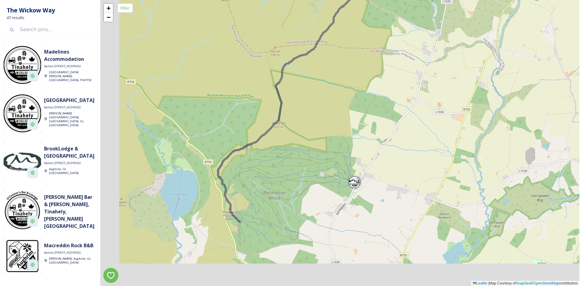
drag, startPoint x: 295, startPoint y: 200, endPoint x: 330, endPoint y: 97, distance: 109.2
click at [330, 98] on div "+ − Leaflet | Map Courtesy of SnapSea © OpenStreetMap contributors" at bounding box center [339, 143] width 479 height 286
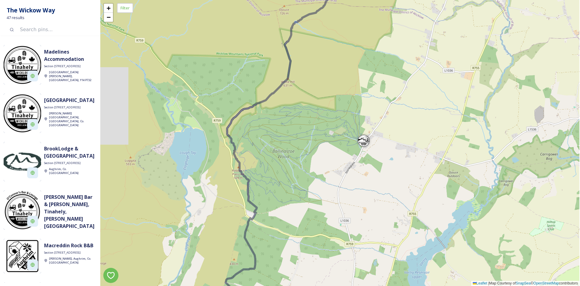
drag, startPoint x: 329, startPoint y: 150, endPoint x: 333, endPoint y: 126, distance: 23.9
click at [333, 126] on div "+ − Leaflet | Map Courtesy of SnapSea © OpenStreetMap contributors" at bounding box center [339, 143] width 479 height 286
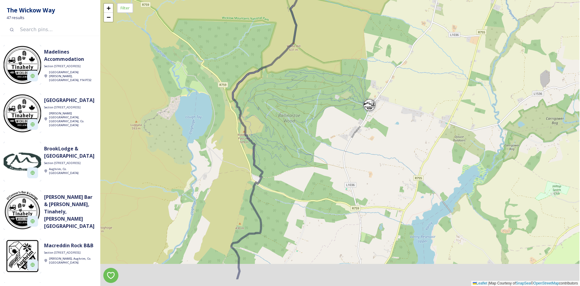
drag, startPoint x: 322, startPoint y: 174, endPoint x: 338, endPoint y: 94, distance: 81.2
click at [338, 95] on div "+ − Leaflet | Map Courtesy of SnapSea © OpenStreetMap contributors" at bounding box center [339, 143] width 479 height 286
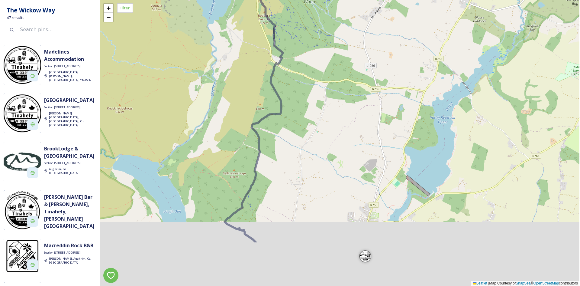
click at [347, 90] on div "+ − Leaflet | Map Courtesy of SnapSea © OpenStreetMap contributors" at bounding box center [339, 143] width 479 height 286
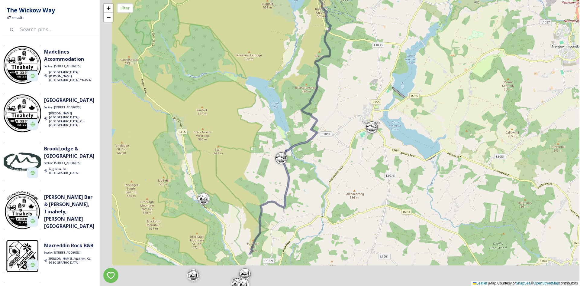
click at [348, 125] on div "+ − Leaflet | Map Courtesy of SnapSea © OpenStreetMap contributors" at bounding box center [339, 143] width 479 height 286
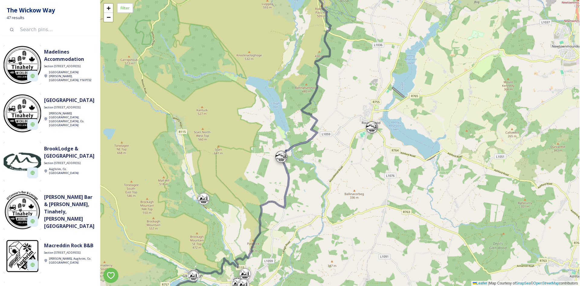
click at [287, 158] on div at bounding box center [281, 157] width 12 height 12
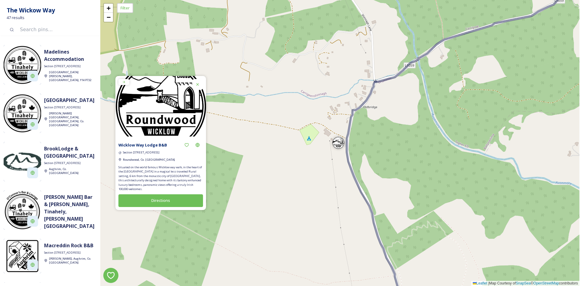
click at [329, 152] on div "+ − Leaflet | Map Courtesy of SnapSea © OpenStreetMap contributors" at bounding box center [339, 143] width 479 height 286
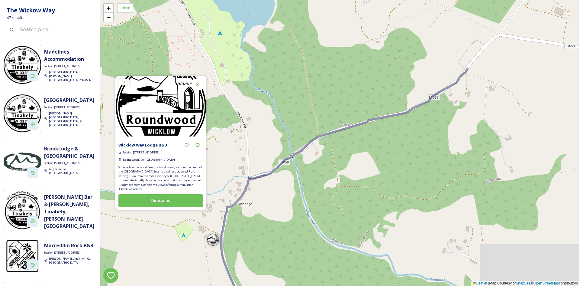
drag, startPoint x: 401, startPoint y: 127, endPoint x: 381, endPoint y: 19, distance: 109.7
click at [380, 22] on div "+ − Leaflet | Map Courtesy of SnapSea © OpenStreetMap contributors" at bounding box center [339, 143] width 479 height 286
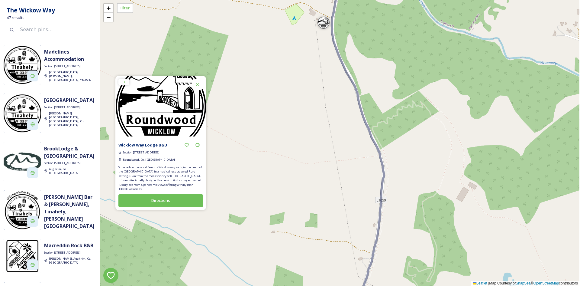
click at [114, 22] on div "+ −" at bounding box center [108, 12] width 10 height 19
click at [113, 20] on link "−" at bounding box center [108, 17] width 9 height 9
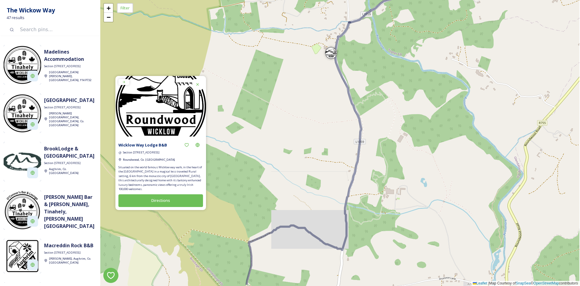
drag, startPoint x: 297, startPoint y: 159, endPoint x: 299, endPoint y: 34, distance: 125.8
click at [299, 35] on div "+ − Leaflet | Map Courtesy of SnapSea © OpenStreetMap contributors" at bounding box center [339, 143] width 479 height 286
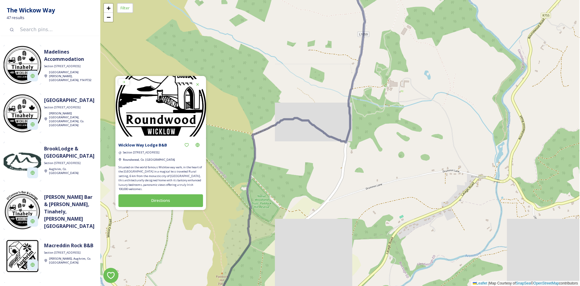
drag, startPoint x: 291, startPoint y: 95, endPoint x: 309, endPoint y: 21, distance: 76.4
click at [309, 21] on div "+ − Leaflet | Map Courtesy of SnapSea © OpenStreetMap contributors" at bounding box center [339, 143] width 479 height 286
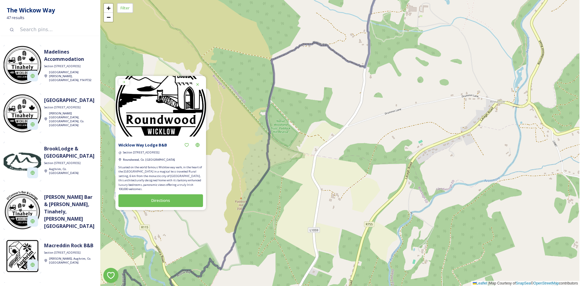
drag, startPoint x: 304, startPoint y: 164, endPoint x: 343, endPoint y: 51, distance: 119.4
click at [342, 54] on div "+ − Leaflet | Map Courtesy of SnapSea © OpenStreetMap contributors" at bounding box center [339, 143] width 479 height 286
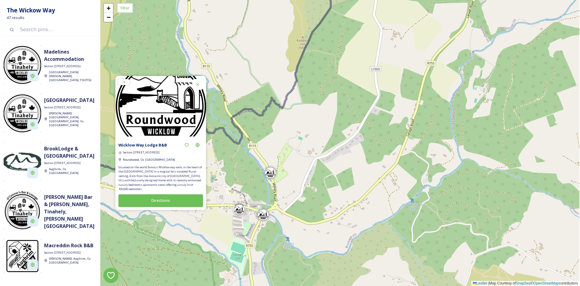
drag, startPoint x: 315, startPoint y: 125, endPoint x: 351, endPoint y: 75, distance: 62.0
click at [350, 76] on div "+ − Leaflet | Map Courtesy of SnapSea © OpenStreetMap contributors" at bounding box center [339, 143] width 479 height 286
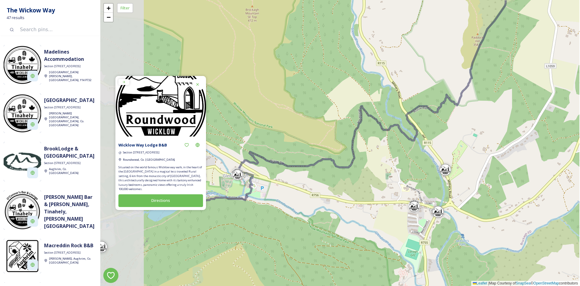
drag, startPoint x: 325, startPoint y: 117, endPoint x: 478, endPoint y: 145, distance: 156.0
click at [478, 145] on div "+ − Leaflet | Map Courtesy of SnapSea © OpenStreetMap contributors" at bounding box center [339, 143] width 479 height 286
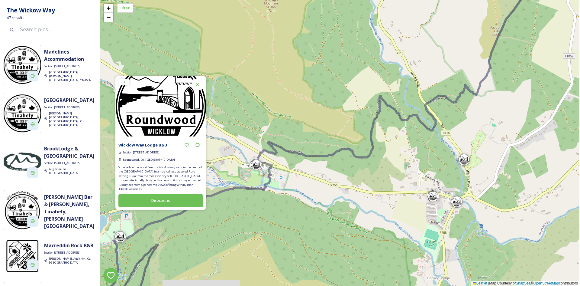
drag, startPoint x: 363, startPoint y: 185, endPoint x: 381, endPoint y: 176, distance: 19.5
click at [381, 176] on div "+ − Leaflet | Map Courtesy of SnapSea © OpenStreetMap contributors" at bounding box center [339, 143] width 479 height 286
click at [438, 195] on div at bounding box center [433, 194] width 12 height 12
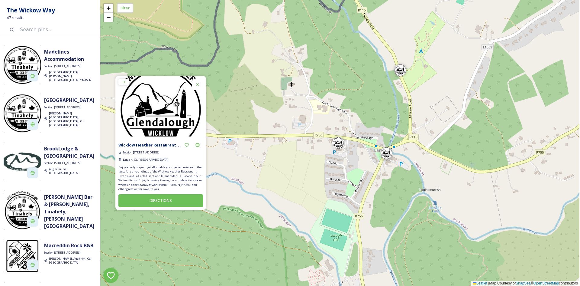
click at [393, 157] on div at bounding box center [387, 153] width 12 height 12
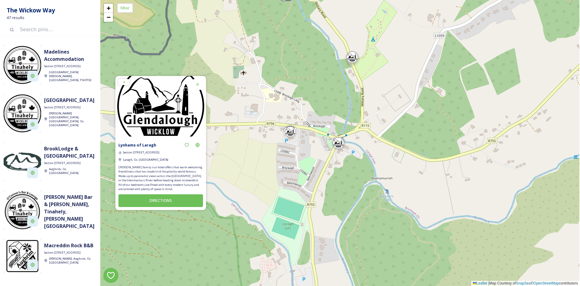
click at [353, 57] on div at bounding box center [352, 57] width 12 height 12
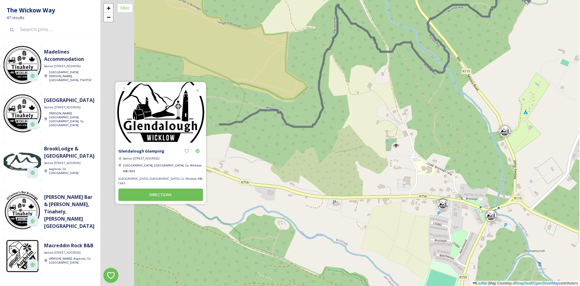
drag, startPoint x: 319, startPoint y: 146, endPoint x: 514, endPoint y: 135, distance: 195.3
click at [507, 135] on div "+ − Leaflet | Map Courtesy of SnapSea © OpenStreetMap contributors" at bounding box center [339, 143] width 479 height 286
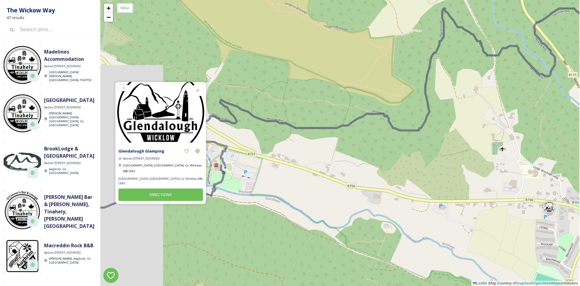
drag, startPoint x: 434, startPoint y: 141, endPoint x: 484, endPoint y: 138, distance: 49.3
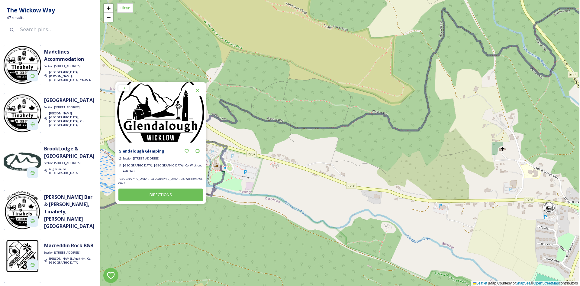
click at [484, 138] on div "+ − Leaflet | Map Courtesy of SnapSea © OpenStreetMap contributors" at bounding box center [339, 143] width 479 height 286
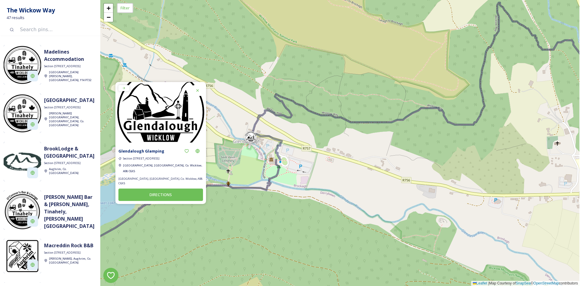
click at [253, 139] on div at bounding box center [251, 137] width 12 height 12
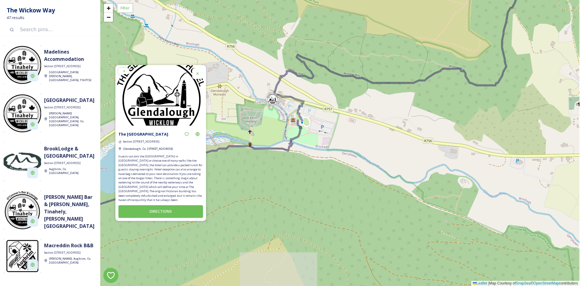
drag, startPoint x: 441, startPoint y: 164, endPoint x: 341, endPoint y: 98, distance: 120.1
click at [341, 98] on div "+ − Leaflet | Map Courtesy of SnapSea © OpenStreetMap contributors" at bounding box center [339, 143] width 479 height 286
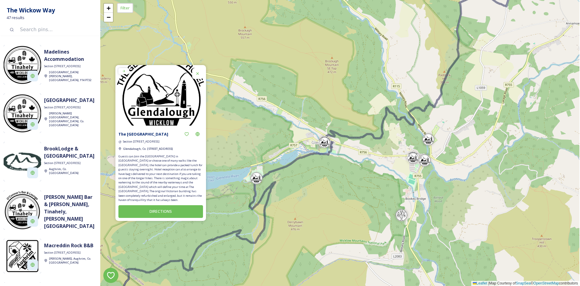
drag, startPoint x: 393, startPoint y: 146, endPoint x: 377, endPoint y: 167, distance: 26.8
click at [377, 167] on div "+ − Leaflet | Map Courtesy of SnapSea © OpenStreetMap contributors" at bounding box center [339, 143] width 479 height 286
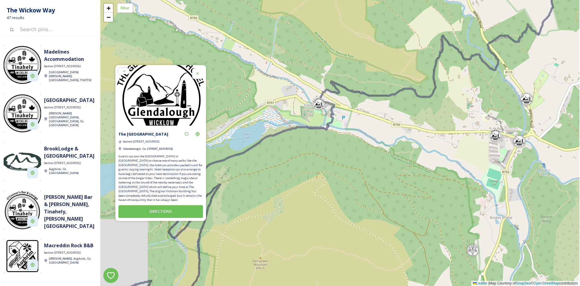
drag, startPoint x: 287, startPoint y: 146, endPoint x: 336, endPoint y: 106, distance: 63.1
click at [330, 131] on div "+ − Leaflet | Map Courtesy of SnapSea © OpenStreetMap contributors" at bounding box center [339, 143] width 479 height 286
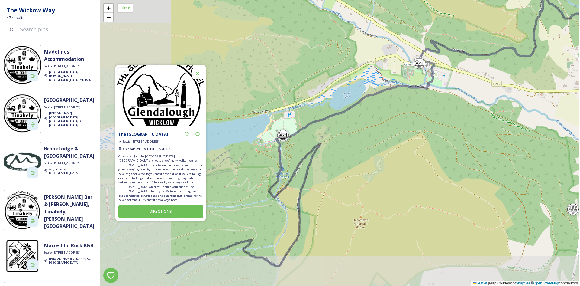
drag, startPoint x: 275, startPoint y: 151, endPoint x: 373, endPoint y: 111, distance: 106.6
click at [373, 111] on div "+ − Leaflet | Map Courtesy of SnapSea © OpenStreetMap contributors" at bounding box center [339, 143] width 479 height 286
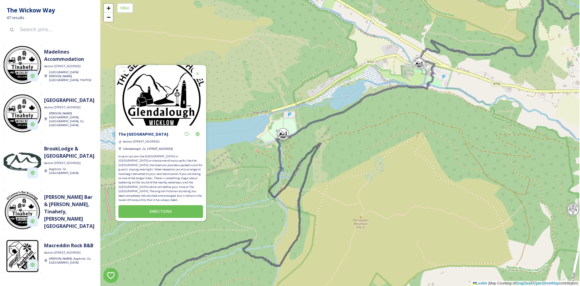
click at [288, 135] on div at bounding box center [283, 134] width 12 height 12
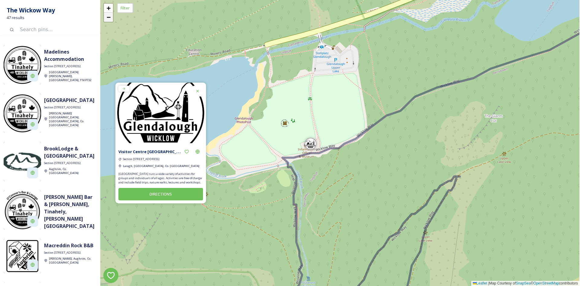
click at [111, 18] on span "−" at bounding box center [109, 17] width 4 height 8
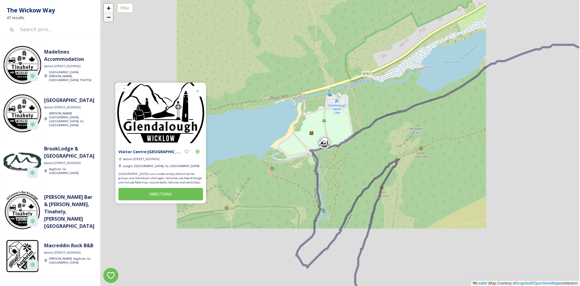
click at [111, 18] on span "−" at bounding box center [109, 17] width 4 height 8
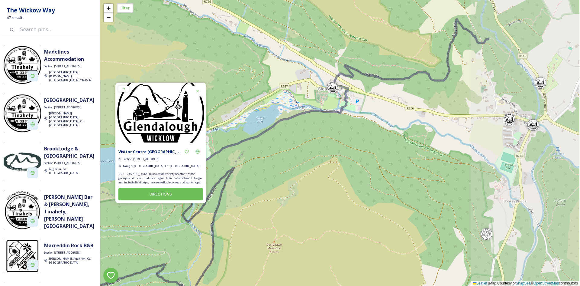
drag, startPoint x: 465, startPoint y: 111, endPoint x: 330, endPoint y: 128, distance: 135.6
click at [330, 128] on div "+ − Leaflet | Map Courtesy of SnapSea © OpenStreetMap contributors" at bounding box center [339, 143] width 479 height 286
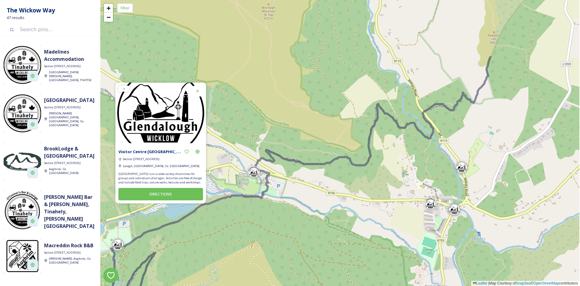
drag, startPoint x: 472, startPoint y: 146, endPoint x: 393, endPoint y: 230, distance: 115.7
click at [393, 230] on div "+ − Leaflet | Map Courtesy of SnapSea © OpenStreetMap contributors" at bounding box center [339, 143] width 479 height 286
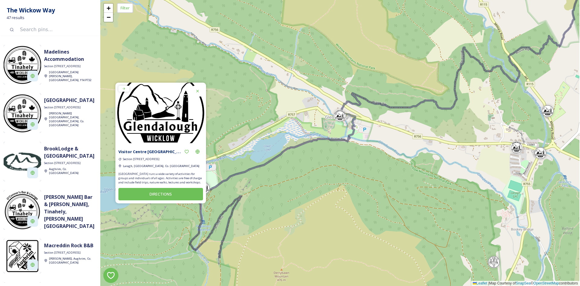
drag, startPoint x: 247, startPoint y: 209, endPoint x: 403, endPoint y: 57, distance: 217.6
click at [401, 60] on div "+ − Leaflet | Map Courtesy of SnapSea © OpenStreetMap contributors" at bounding box center [339, 143] width 479 height 286
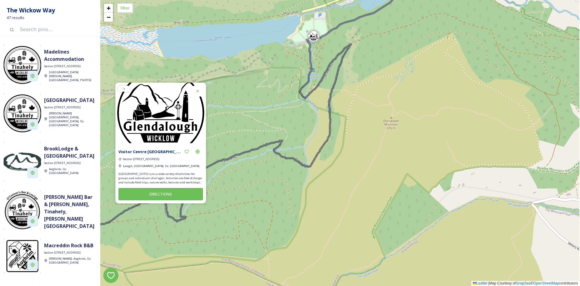
drag, startPoint x: 373, startPoint y: 127, endPoint x: 387, endPoint y: 77, distance: 52.3
click at [398, 84] on div "+ − Leaflet | Map Courtesy of SnapSea © OpenStreetMap contributors" at bounding box center [339, 143] width 479 height 286
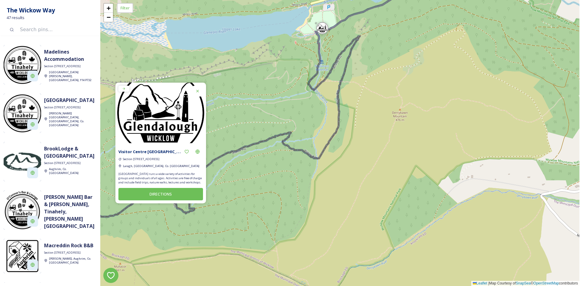
drag, startPoint x: 332, startPoint y: 159, endPoint x: 428, endPoint y: 122, distance: 102.5
click at [428, 122] on div "+ − Leaflet | Map Courtesy of SnapSea © OpenStreetMap contributors" at bounding box center [339, 143] width 479 height 286
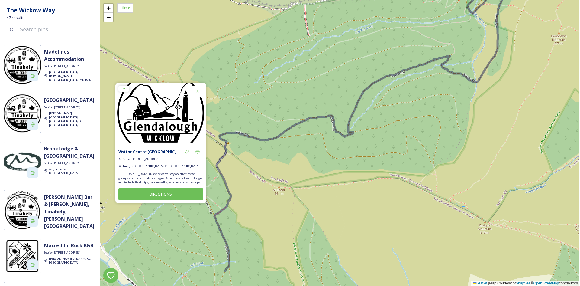
drag, startPoint x: 296, startPoint y: 170, endPoint x: 365, endPoint y: 128, distance: 80.5
click at [365, 128] on div "+ − Leaflet | Map Courtesy of SnapSea © OpenStreetMap contributors" at bounding box center [339, 143] width 479 height 286
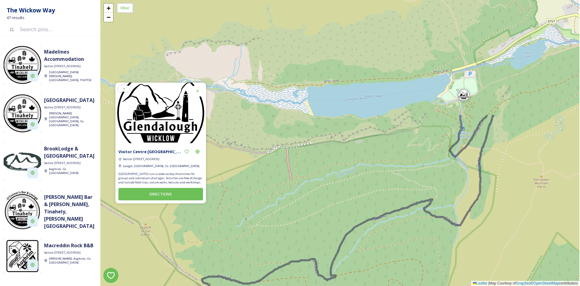
drag, startPoint x: 390, startPoint y: 66, endPoint x: 395, endPoint y: 221, distance: 155.4
click at [395, 221] on div "+ − Leaflet | Map Courtesy of SnapSea © OpenStreetMap contributors" at bounding box center [339, 143] width 479 height 286
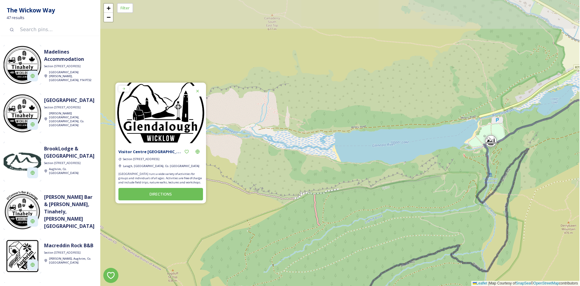
drag, startPoint x: 457, startPoint y: 94, endPoint x: 462, endPoint y: 128, distance: 34.2
click at [462, 128] on div "+ − Leaflet | Map Courtesy of SnapSea © OpenStreetMap contributors" at bounding box center [339, 143] width 479 height 286
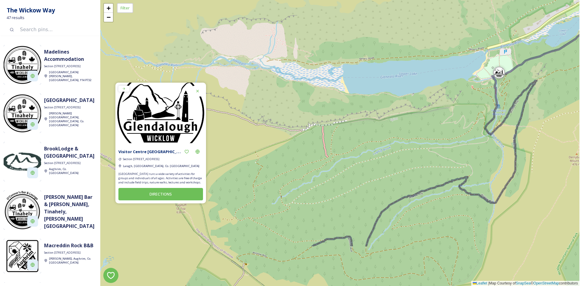
drag, startPoint x: 446, startPoint y: 187, endPoint x: 457, endPoint y: 66, distance: 121.4
click at [457, 66] on div "+ − Leaflet | Map Courtesy of SnapSea © OpenStreetMap contributors" at bounding box center [339, 143] width 479 height 286
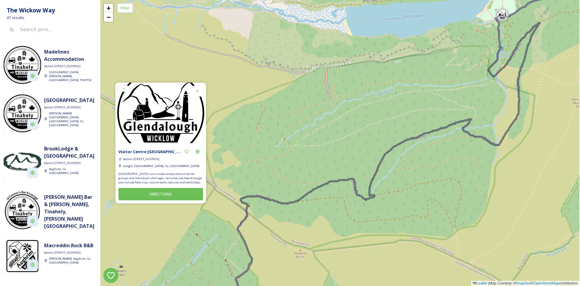
drag, startPoint x: 381, startPoint y: 138, endPoint x: 420, endPoint y: 16, distance: 128.3
click at [420, 16] on div "+ − Leaflet | Map Courtesy of SnapSea © OpenStreetMap contributors" at bounding box center [339, 143] width 479 height 286
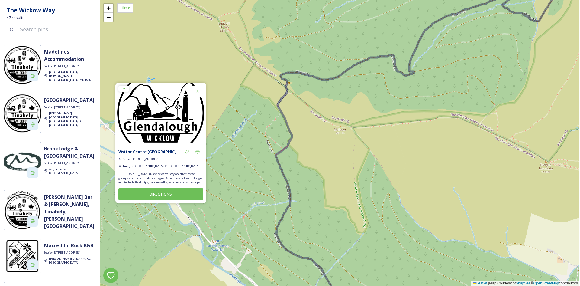
drag, startPoint x: 372, startPoint y: 141, endPoint x: 378, endPoint y: 45, distance: 96.0
click at [378, 47] on div "+ − Leaflet | Map Courtesy of SnapSea © OpenStreetMap contributors" at bounding box center [339, 143] width 479 height 286
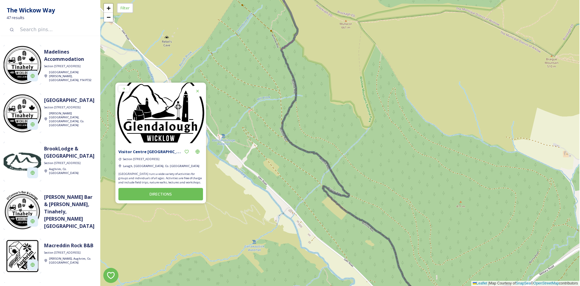
drag, startPoint x: 397, startPoint y: 140, endPoint x: 377, endPoint y: 71, distance: 71.6
click at [378, 74] on div "+ − Leaflet | Map Courtesy of SnapSea © OpenStreetMap contributors" at bounding box center [339, 143] width 479 height 286
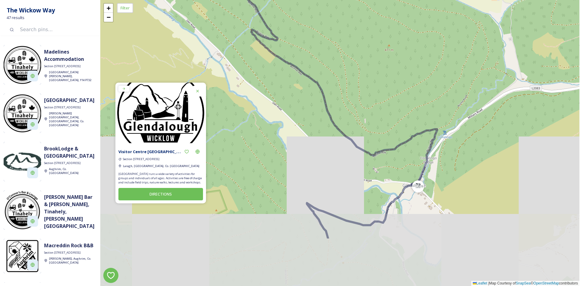
drag, startPoint x: 420, startPoint y: 144, endPoint x: 370, endPoint y: 64, distance: 94.4
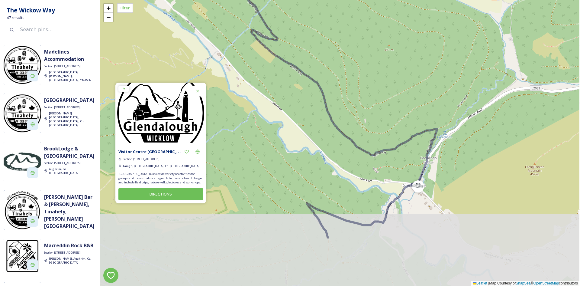
click at [371, 67] on div "+ − Leaflet | Map Courtesy of SnapSea © OpenStreetMap contributors" at bounding box center [339, 143] width 479 height 286
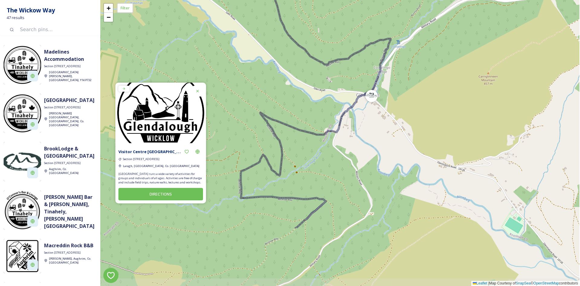
drag, startPoint x: 442, startPoint y: 174, endPoint x: 397, endPoint y: 88, distance: 97.1
click at [397, 88] on div "+ − Leaflet | Map Courtesy of SnapSea © OpenStreetMap contributors" at bounding box center [339, 143] width 479 height 286
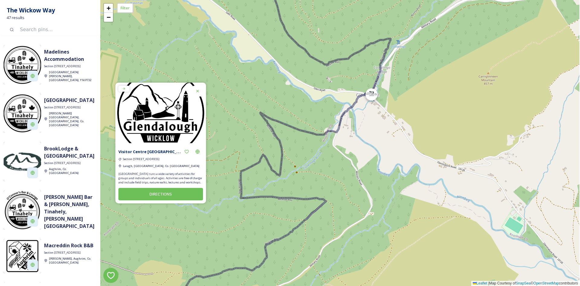
click at [376, 95] on div at bounding box center [372, 94] width 12 height 12
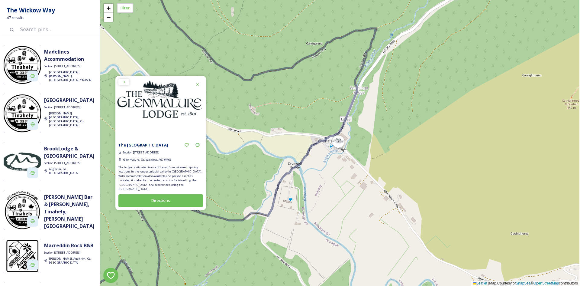
click at [342, 141] on div at bounding box center [338, 141] width 12 height 12
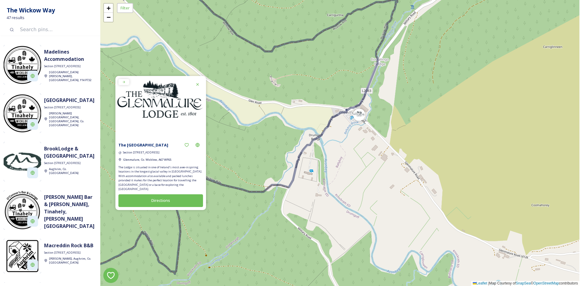
drag, startPoint x: 326, startPoint y: 164, endPoint x: 386, endPoint y: 86, distance: 99.0
click at [386, 86] on div "+ − Leaflet | Map Courtesy of SnapSea © OpenStreetMap contributors" at bounding box center [339, 143] width 479 height 286
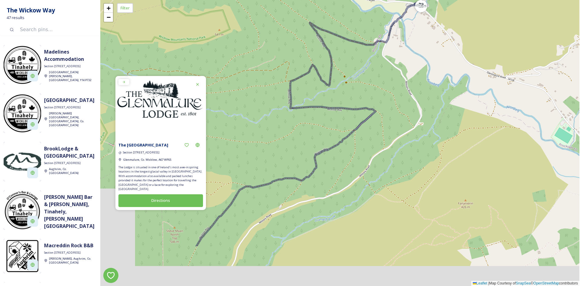
drag, startPoint x: 351, startPoint y: 144, endPoint x: 384, endPoint y: 70, distance: 81.0
click at [384, 70] on div "+ − Leaflet | Map Courtesy of SnapSea © OpenStreetMap contributors" at bounding box center [339, 143] width 479 height 286
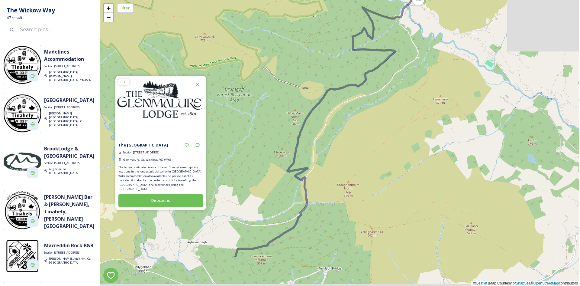
drag, startPoint x: 388, startPoint y: 153, endPoint x: 404, endPoint y: 58, distance: 96.2
click at [404, 59] on div "+ − Leaflet | Map Courtesy of SnapSea © OpenStreetMap contributors" at bounding box center [339, 143] width 479 height 286
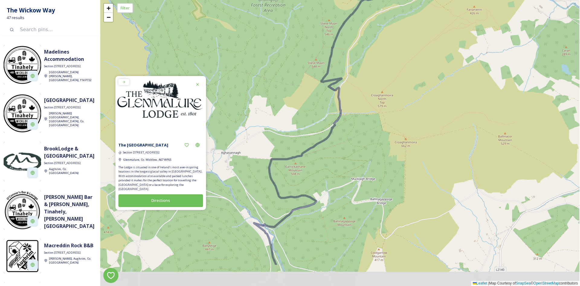
drag, startPoint x: 360, startPoint y: 120, endPoint x: 391, endPoint y: 68, distance: 60.4
click at [391, 68] on div "+ − Leaflet | Map Courtesy of SnapSea © OpenStreetMap contributors" at bounding box center [339, 143] width 479 height 286
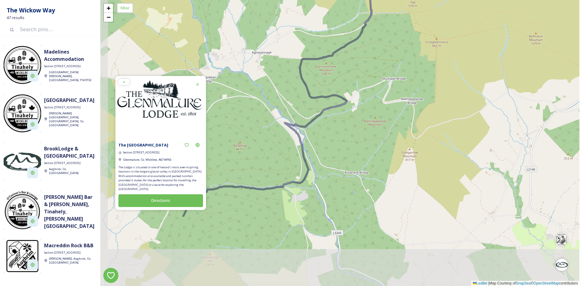
drag, startPoint x: 364, startPoint y: 167, endPoint x: 394, endPoint y: 69, distance: 102.3
click at [394, 69] on div "+ − Leaflet | Map Courtesy of SnapSea © OpenStreetMap contributors" at bounding box center [339, 143] width 479 height 286
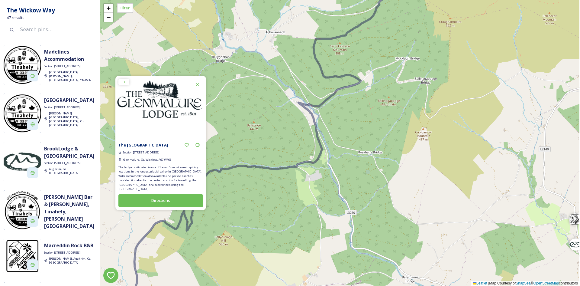
drag, startPoint x: 363, startPoint y: 149, endPoint x: 417, endPoint y: 66, distance: 99.1
click at [416, 67] on div "+ − Leaflet | Map Courtesy of SnapSea © OpenStreetMap contributors" at bounding box center [339, 143] width 479 height 286
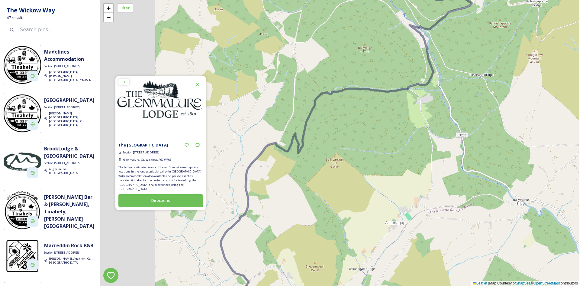
drag, startPoint x: 360, startPoint y: 133, endPoint x: 432, endPoint y: 118, distance: 74.1
click at [432, 118] on div "+ − Leaflet | Map Courtesy of SnapSea © OpenStreetMap contributors" at bounding box center [339, 143] width 479 height 286
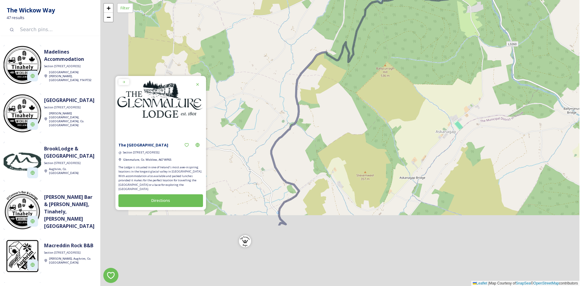
drag, startPoint x: 366, startPoint y: 170, endPoint x: 416, endPoint y: 76, distance: 107.2
click at [415, 76] on div "+ − Leaflet | Map Courtesy of SnapSea © OpenStreetMap contributors" at bounding box center [339, 143] width 479 height 286
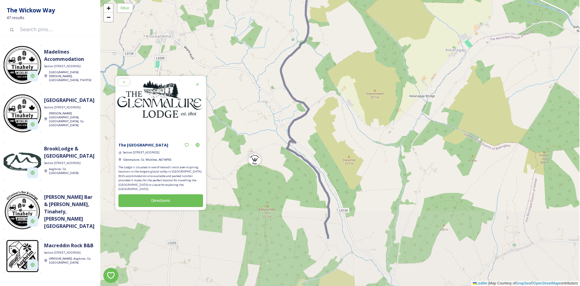
drag, startPoint x: 381, startPoint y: 147, endPoint x: 388, endPoint y: 66, distance: 82.0
click at [388, 66] on div "+ − Leaflet | Map Courtesy of SnapSea © OpenStreetMap contributors" at bounding box center [339, 143] width 479 height 286
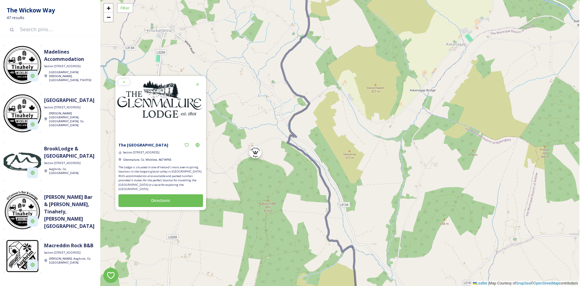
click at [258, 154] on div at bounding box center [255, 152] width 12 height 12
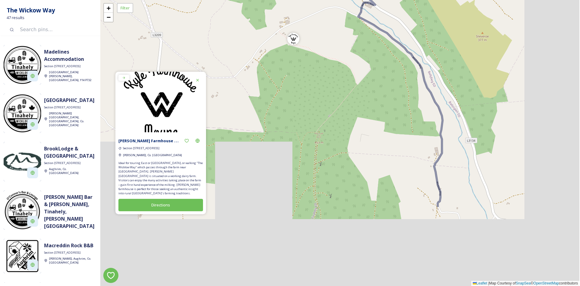
drag, startPoint x: 474, startPoint y: 167, endPoint x: 411, endPoint y: 57, distance: 126.6
click at [411, 57] on div "+ − Leaflet | Map Courtesy of SnapSea © OpenStreetMap contributors" at bounding box center [339, 143] width 479 height 286
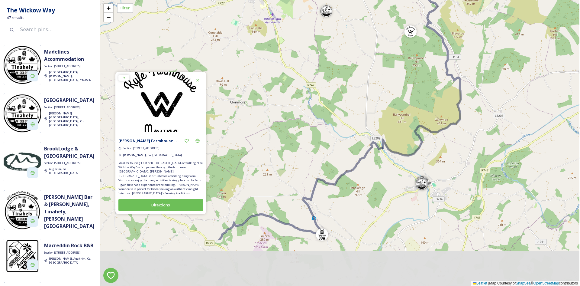
drag, startPoint x: 417, startPoint y: 192, endPoint x: 406, endPoint y: 114, distance: 78.6
click at [406, 115] on div "+ − Leaflet | Map Courtesy of SnapSea © OpenStreetMap contributors" at bounding box center [339, 143] width 479 height 286
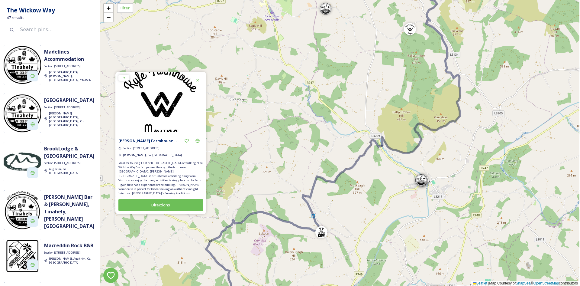
click at [427, 181] on div at bounding box center [421, 180] width 12 height 12
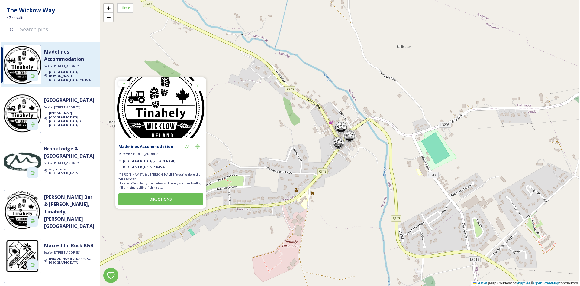
click at [343, 126] on div at bounding box center [341, 127] width 12 height 12
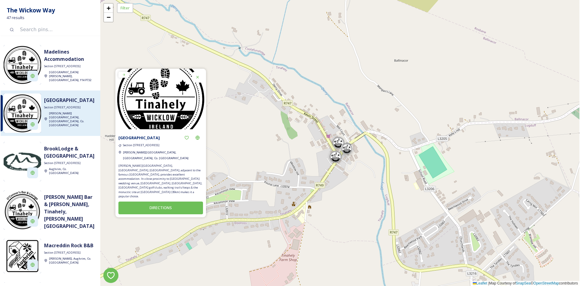
click at [351, 150] on div at bounding box center [347, 148] width 12 height 12
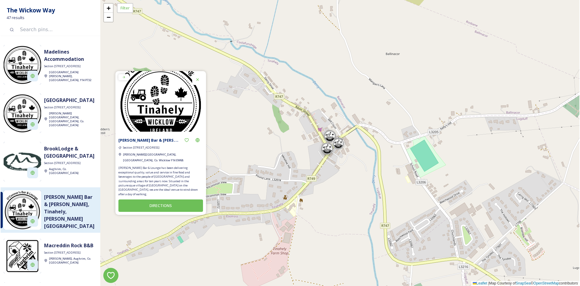
click at [328, 150] on div at bounding box center [327, 148] width 12 height 12
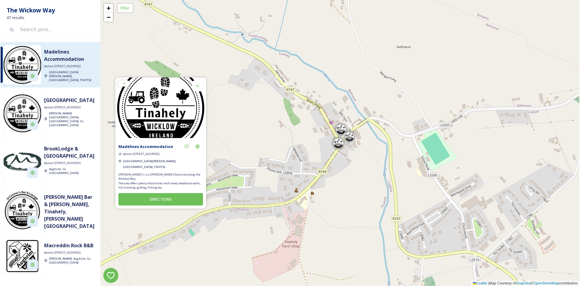
click at [112, 22] on div "+ − Leaflet | Map Courtesy of SnapSea © OpenStreetMap contributors" at bounding box center [339, 143] width 479 height 286
click at [113, 18] on link "−" at bounding box center [108, 17] width 9 height 9
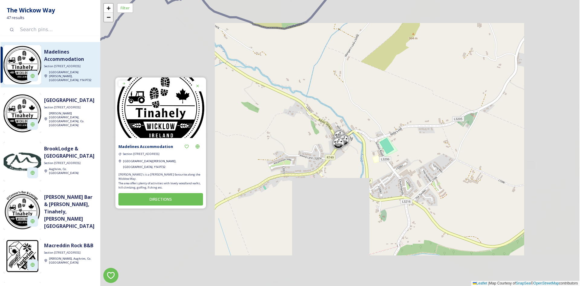
click at [113, 18] on link "−" at bounding box center [108, 17] width 9 height 9
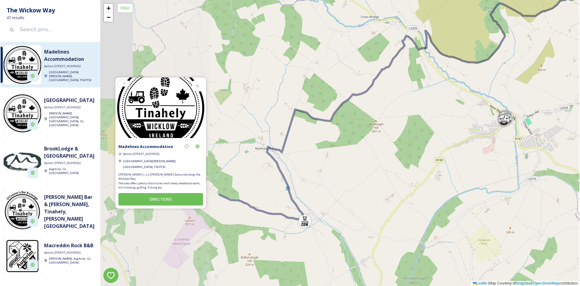
drag, startPoint x: 260, startPoint y: 109, endPoint x: 429, endPoint y: 80, distance: 171.3
click at [429, 80] on div "+ − Leaflet | Map Courtesy of SnapSea © OpenStreetMap contributors" at bounding box center [339, 143] width 479 height 286
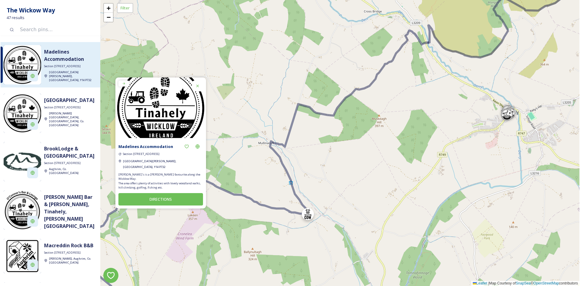
click at [313, 215] on div at bounding box center [308, 214] width 12 height 12
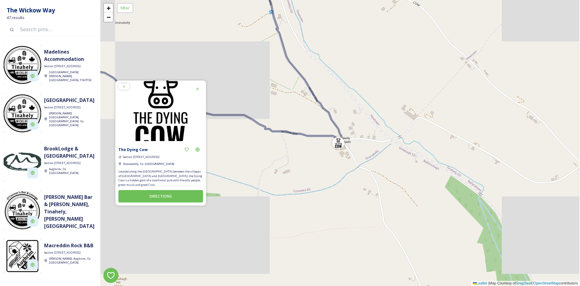
click at [203, 90] on div at bounding box center [197, 88] width 11 height 11
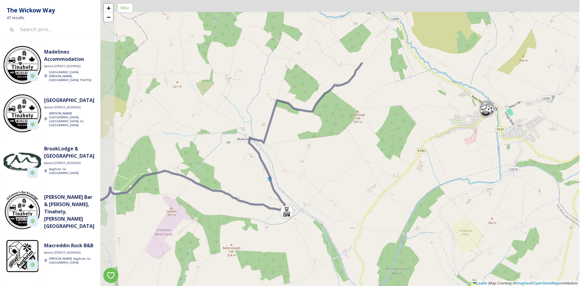
drag, startPoint x: 306, startPoint y: 73, endPoint x: 338, endPoint y: 164, distance: 96.4
click at [338, 164] on div "+ − Leaflet | Map Courtesy of SnapSea © OpenStreetMap contributors" at bounding box center [339, 143] width 479 height 286
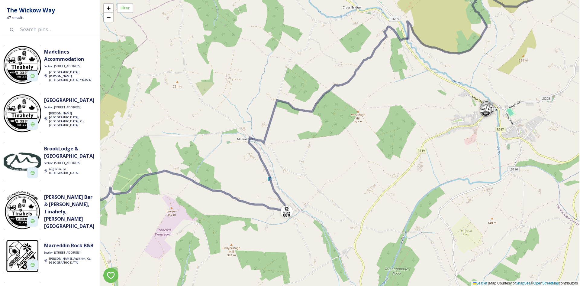
drag, startPoint x: 262, startPoint y: 120, endPoint x: 395, endPoint y: 27, distance: 162.9
click at [395, 27] on div "+ − Leaflet | Map Courtesy of SnapSea © OpenStreetMap contributors" at bounding box center [339, 143] width 479 height 286
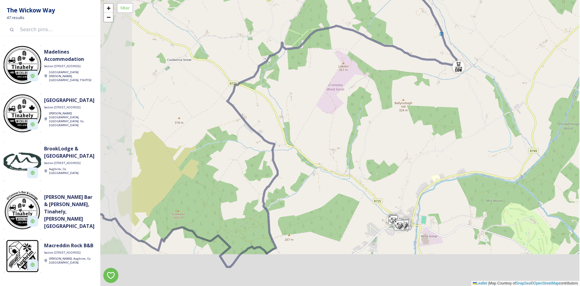
drag, startPoint x: 343, startPoint y: 130, endPoint x: 401, endPoint y: 51, distance: 98.2
click at [399, 53] on div "+ − Leaflet | Map Courtesy of SnapSea © OpenStreetMap contributors" at bounding box center [339, 143] width 479 height 286
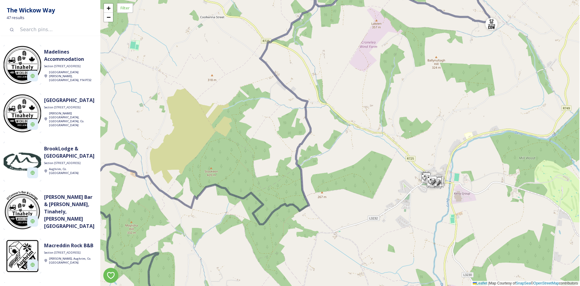
click at [433, 181] on div at bounding box center [432, 181] width 12 height 12
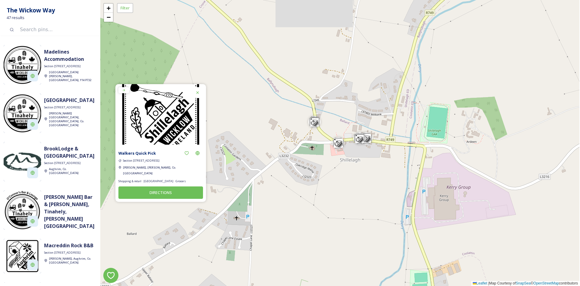
click at [199, 94] on icon at bounding box center [197, 92] width 5 height 5
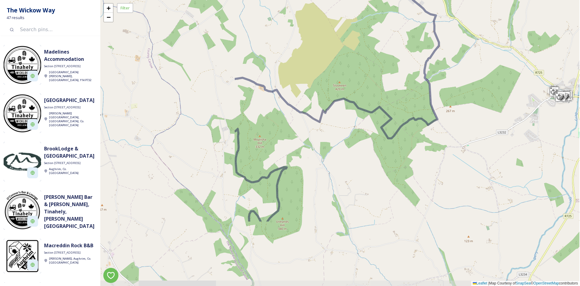
drag, startPoint x: 215, startPoint y: 134, endPoint x: 395, endPoint y: 41, distance: 202.5
click at [395, 41] on div "+ − Leaflet | Map Courtesy of SnapSea © OpenStreetMap contributors" at bounding box center [339, 143] width 479 height 286
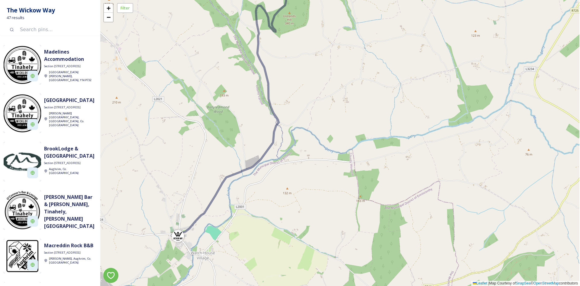
drag, startPoint x: 368, startPoint y: 169, endPoint x: 377, endPoint y: 57, distance: 112.5
click at [377, 57] on div "+ − Leaflet | Map Courtesy of SnapSea © OpenStreetMap contributors" at bounding box center [339, 143] width 479 height 286
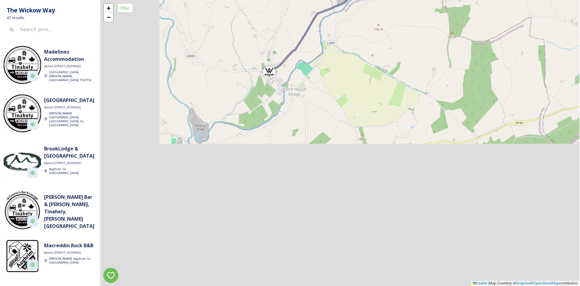
drag, startPoint x: 341, startPoint y: 174, endPoint x: 441, endPoint y: 1, distance: 199.7
click at [441, 1] on div "+ − Leaflet | Map Courtesy of SnapSea © OpenStreetMap contributors" at bounding box center [339, 143] width 479 height 286
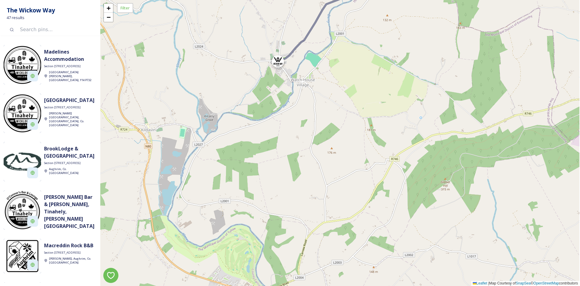
click at [284, 66] on div at bounding box center [278, 61] width 12 height 12
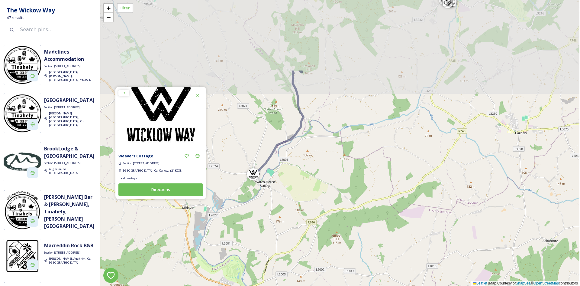
drag, startPoint x: 283, startPoint y: 36, endPoint x: 245, endPoint y: 138, distance: 108.1
click at [245, 138] on div "+ − Leaflet | Map Courtesy of SnapSea © OpenStreetMap contributors" at bounding box center [339, 143] width 479 height 286
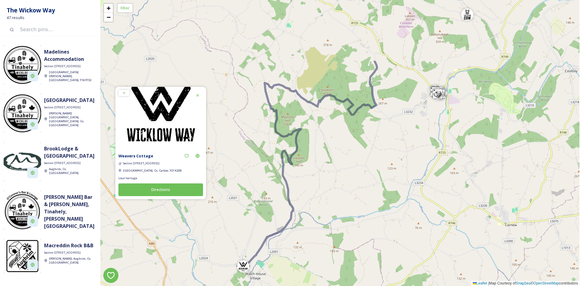
drag, startPoint x: 394, startPoint y: 79, endPoint x: 385, endPoint y: 169, distance: 89.6
click at [385, 169] on div "+ − Leaflet | Map Courtesy of SnapSea © OpenStreetMap contributors" at bounding box center [339, 143] width 479 height 286
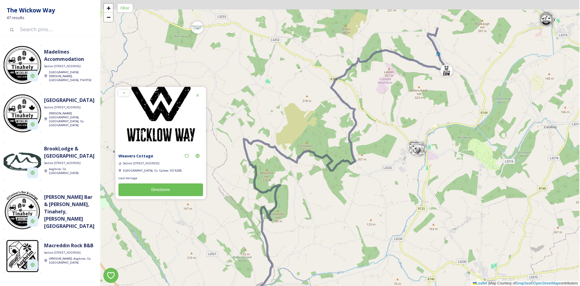
drag, startPoint x: 383, startPoint y: 156, endPoint x: 361, endPoint y: 214, distance: 62.0
click at [361, 214] on div "+ − Leaflet | Map Courtesy of SnapSea © OpenStreetMap contributors" at bounding box center [339, 143] width 479 height 286
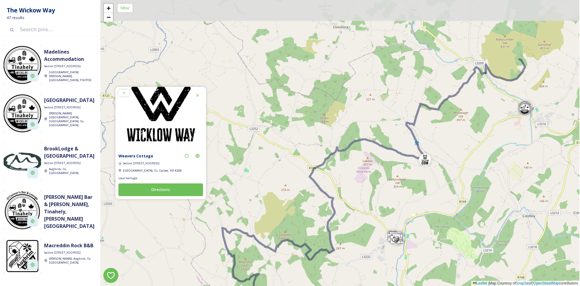
drag, startPoint x: 387, startPoint y: 136, endPoint x: 355, endPoint y: 251, distance: 119.5
click at [355, 251] on div "+ − Leaflet | Map Courtesy of SnapSea © OpenStreetMap contributors" at bounding box center [339, 143] width 479 height 286
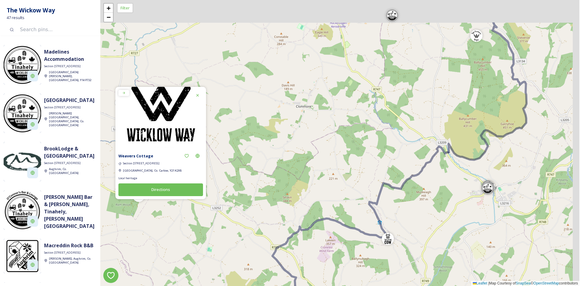
drag, startPoint x: 438, startPoint y: 159, endPoint x: 384, endPoint y: 245, distance: 101.4
click at [384, 245] on div "+ − Leaflet | Map Courtesy of SnapSea © OpenStreetMap contributors" at bounding box center [339, 143] width 479 height 286
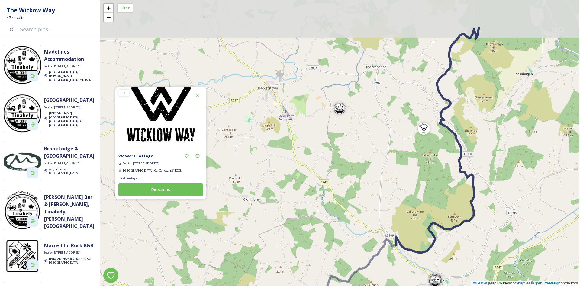
drag, startPoint x: 496, startPoint y: 168, endPoint x: 473, endPoint y: 220, distance: 57.4
click at [473, 220] on icon at bounding box center [437, 140] width 83 height 226
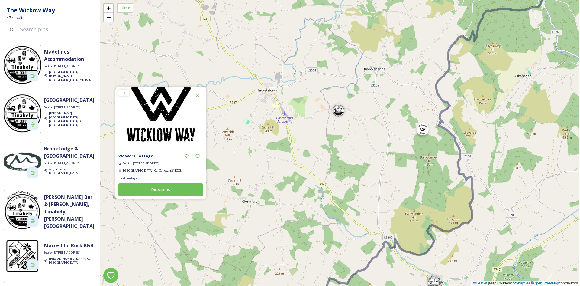
click at [423, 132] on div at bounding box center [423, 129] width 12 height 12
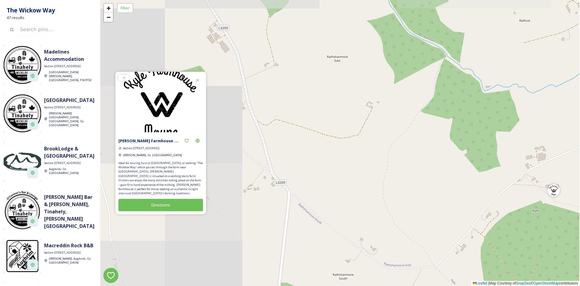
drag, startPoint x: 541, startPoint y: 160, endPoint x: 552, endPoint y: 162, distance: 10.3
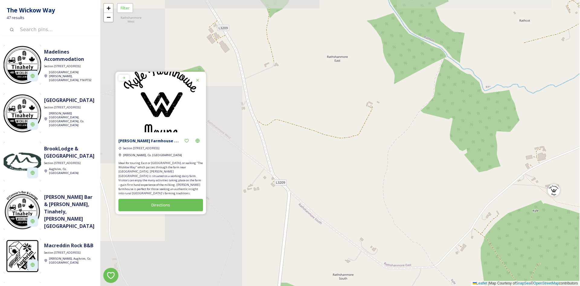
click at [552, 162] on div "+ − Leaflet | Map Courtesy of SnapSea © OpenStreetMap contributors" at bounding box center [339, 143] width 479 height 286
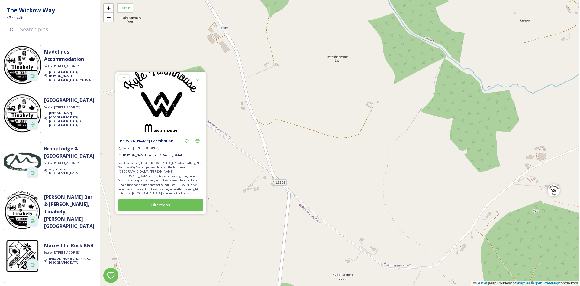
click at [197, 77] on div at bounding box center [197, 80] width 11 height 11
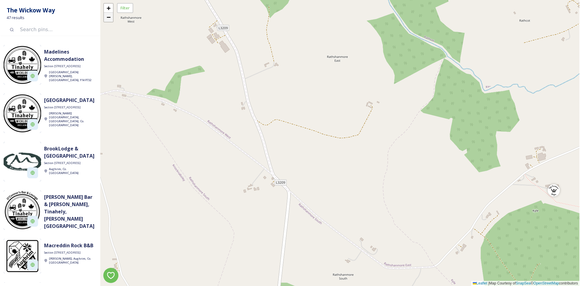
click at [109, 21] on link "−" at bounding box center [108, 17] width 9 height 9
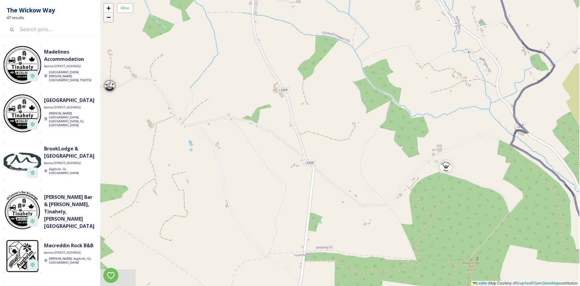
click at [109, 21] on link "−" at bounding box center [108, 17] width 9 height 9
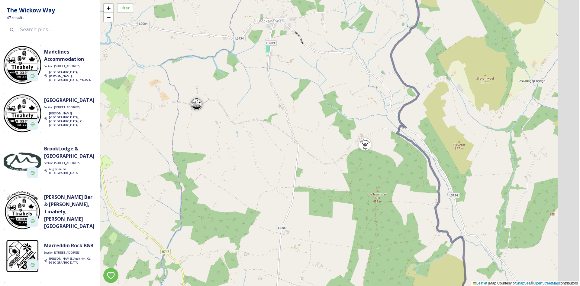
drag, startPoint x: 374, startPoint y: 146, endPoint x: 288, endPoint y: 123, distance: 89.7
click at [289, 123] on div "+ − Leaflet | Map Courtesy of SnapSea © OpenStreetMap contributors" at bounding box center [339, 143] width 479 height 286
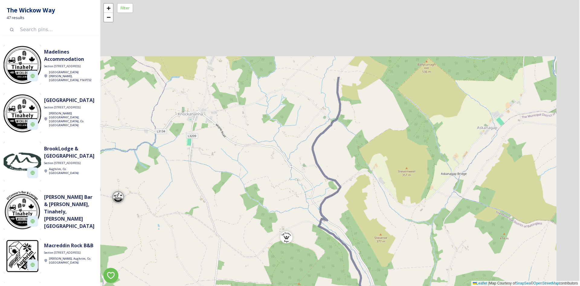
drag, startPoint x: 394, startPoint y: 118, endPoint x: 363, endPoint y: 276, distance: 161.3
click at [363, 276] on div "+ − Leaflet | Map Courtesy of SnapSea © OpenStreetMap contributors" at bounding box center [339, 143] width 479 height 286
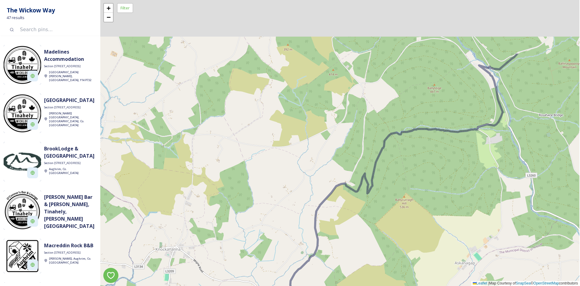
drag, startPoint x: 369, startPoint y: 176, endPoint x: 355, endPoint y: 267, distance: 91.9
click at [355, 267] on div "+ − Leaflet | Map Courtesy of SnapSea © OpenStreetMap contributors" at bounding box center [339, 143] width 479 height 286
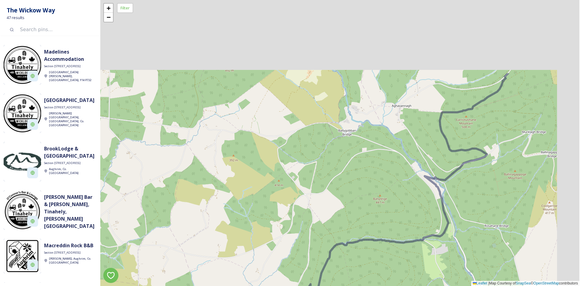
drag, startPoint x: 424, startPoint y: 192, endPoint x: 372, endPoint y: 293, distance: 114.4
click at [372, 285] on html "The Wickow Way 47 results Madelines Accommodation Section [GEOGRAPHIC_DATA][PER…" at bounding box center [290, 143] width 580 height 286
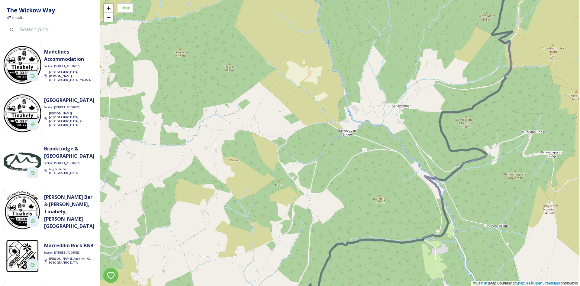
drag, startPoint x: 508, startPoint y: 223, endPoint x: 427, endPoint y: 300, distance: 111.4
click at [427, 285] on html "The Wickow Way 47 results Madelines Accommodation Section [GEOGRAPHIC_DATA][PER…" at bounding box center [290, 143] width 580 height 286
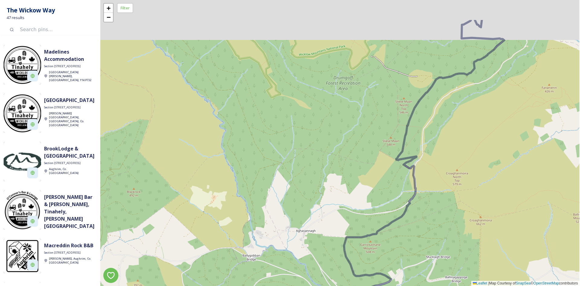
drag, startPoint x: 470, startPoint y: 173, endPoint x: 448, endPoint y: 241, distance: 70.9
click at [448, 241] on div "+ − Leaflet | Map Courtesy of SnapSea © OpenStreetMap contributors" at bounding box center [339, 143] width 479 height 286
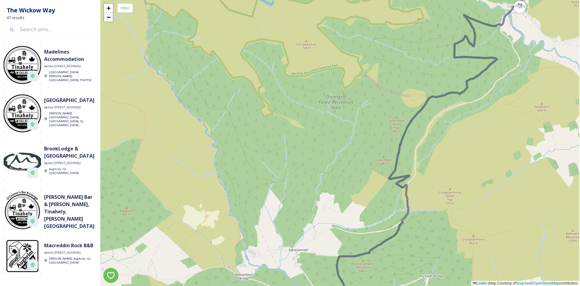
click at [110, 15] on span "−" at bounding box center [109, 17] width 4 height 8
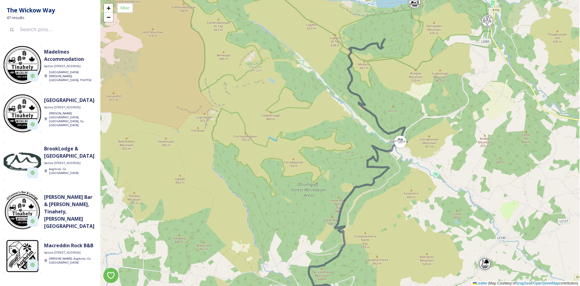
drag, startPoint x: 456, startPoint y: 120, endPoint x: 427, endPoint y: 187, distance: 73.0
click at [427, 187] on div "+ − Leaflet | Map Courtesy of SnapSea © OpenStreetMap contributors" at bounding box center [339, 143] width 479 height 286
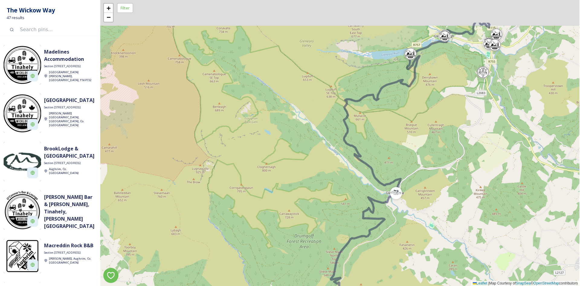
drag, startPoint x: 403, startPoint y: 143, endPoint x: 390, endPoint y: 243, distance: 101.1
click at [390, 243] on div "+ − Leaflet | Map Courtesy of SnapSea © OpenStreetMap contributors" at bounding box center [339, 143] width 479 height 286
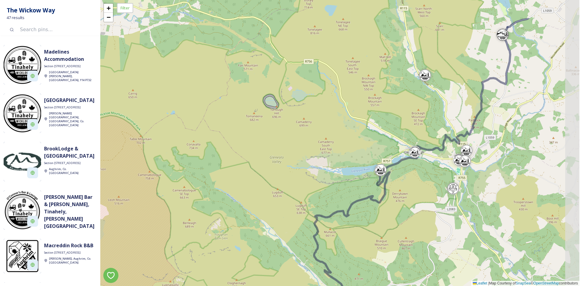
drag, startPoint x: 468, startPoint y: 155, endPoint x: 448, endPoint y: 203, distance: 52.0
click at [448, 202] on div "+ − Leaflet | Map Courtesy of SnapSea © OpenStreetMap contributors" at bounding box center [339, 143] width 479 height 286
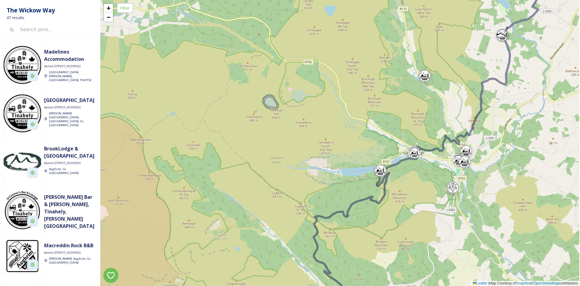
click at [459, 190] on div at bounding box center [453, 187] width 12 height 12
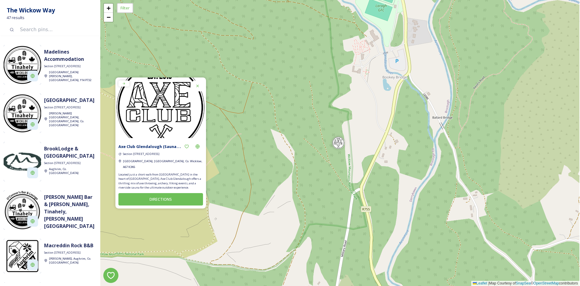
click at [199, 88] on icon at bounding box center [197, 85] width 5 height 5
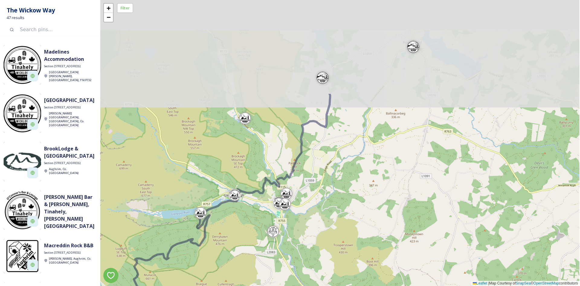
drag, startPoint x: 294, startPoint y: 72, endPoint x: 358, endPoint y: 243, distance: 182.7
click at [358, 243] on div "+ − Leaflet | Map Courtesy of SnapSea © OpenStreetMap contributors" at bounding box center [339, 143] width 479 height 286
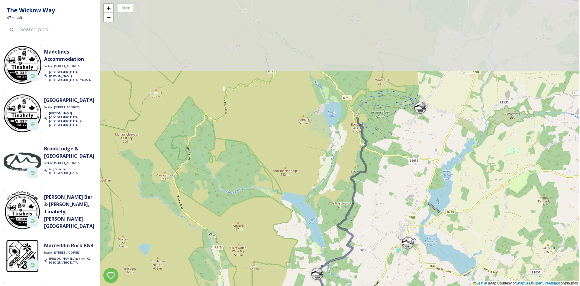
drag, startPoint x: 415, startPoint y: 134, endPoint x: 394, endPoint y: 280, distance: 146.8
click at [394, 280] on div "+ − Leaflet | Map Courtesy of SnapSea © OpenStreetMap contributors" at bounding box center [339, 143] width 479 height 286
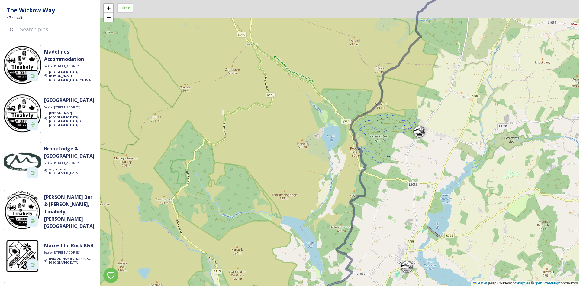
drag, startPoint x: 429, startPoint y: 172, endPoint x: 427, endPoint y: 229, distance: 57.5
click at [427, 229] on div "+ − Leaflet | Map Courtesy of SnapSea © OpenStreetMap contributors" at bounding box center [339, 143] width 479 height 286
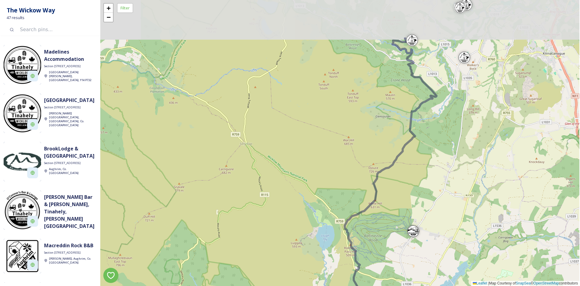
drag, startPoint x: 434, startPoint y: 108, endPoint x: 422, endPoint y: 180, distance: 73.2
click at [429, 179] on div "+ − Leaflet | Map Courtesy of SnapSea © OpenStreetMap contributors" at bounding box center [339, 143] width 479 height 286
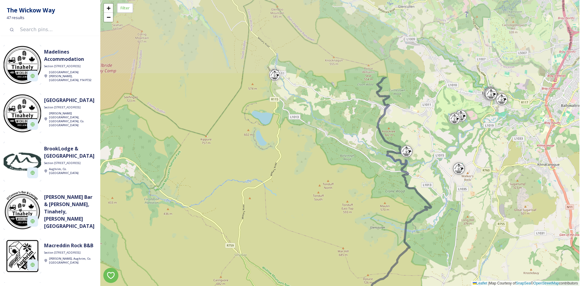
drag, startPoint x: 434, startPoint y: 116, endPoint x: 430, endPoint y: 221, distance: 105.6
click at [430, 221] on div "+ − Leaflet | Map Courtesy of SnapSea © OpenStreetMap contributors" at bounding box center [339, 143] width 479 height 286
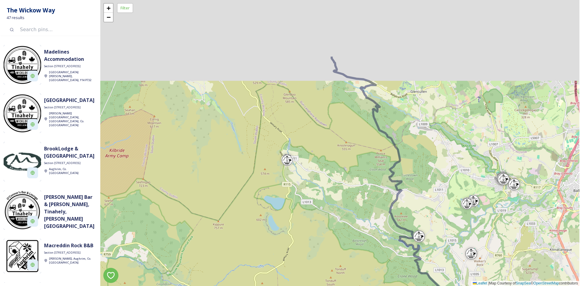
drag, startPoint x: 424, startPoint y: 99, endPoint x: 437, endPoint y: 206, distance: 108.1
click at [437, 206] on div "+ − Leaflet | Map Courtesy of SnapSea © OpenStreetMap contributors" at bounding box center [339, 143] width 479 height 286
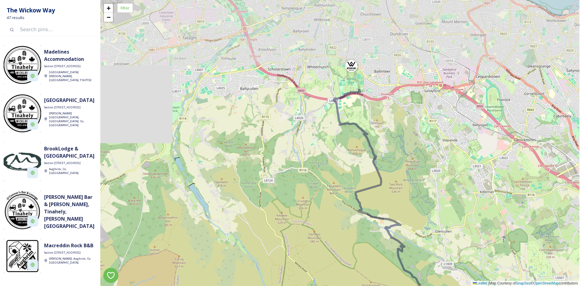
drag, startPoint x: 427, startPoint y: 105, endPoint x: 451, endPoint y: 222, distance: 118.6
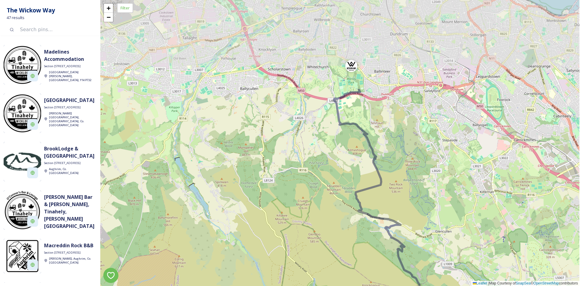
click at [451, 222] on div "+ − Leaflet | Map Courtesy of SnapSea © OpenStreetMap contributors" at bounding box center [339, 143] width 479 height 286
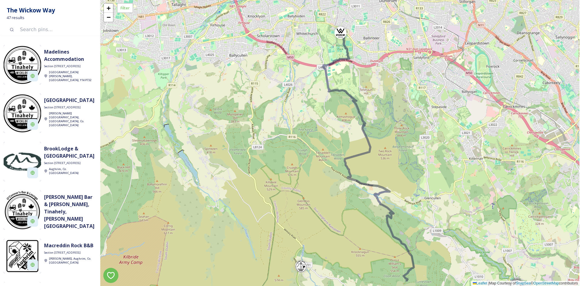
drag, startPoint x: 433, startPoint y: 120, endPoint x: 422, endPoint y: 87, distance: 35.0
click at [422, 87] on div "+ − Leaflet | Map Courtesy of SnapSea © OpenStreetMap contributors" at bounding box center [339, 143] width 479 height 286
